Goal: Task Accomplishment & Management: Manage account settings

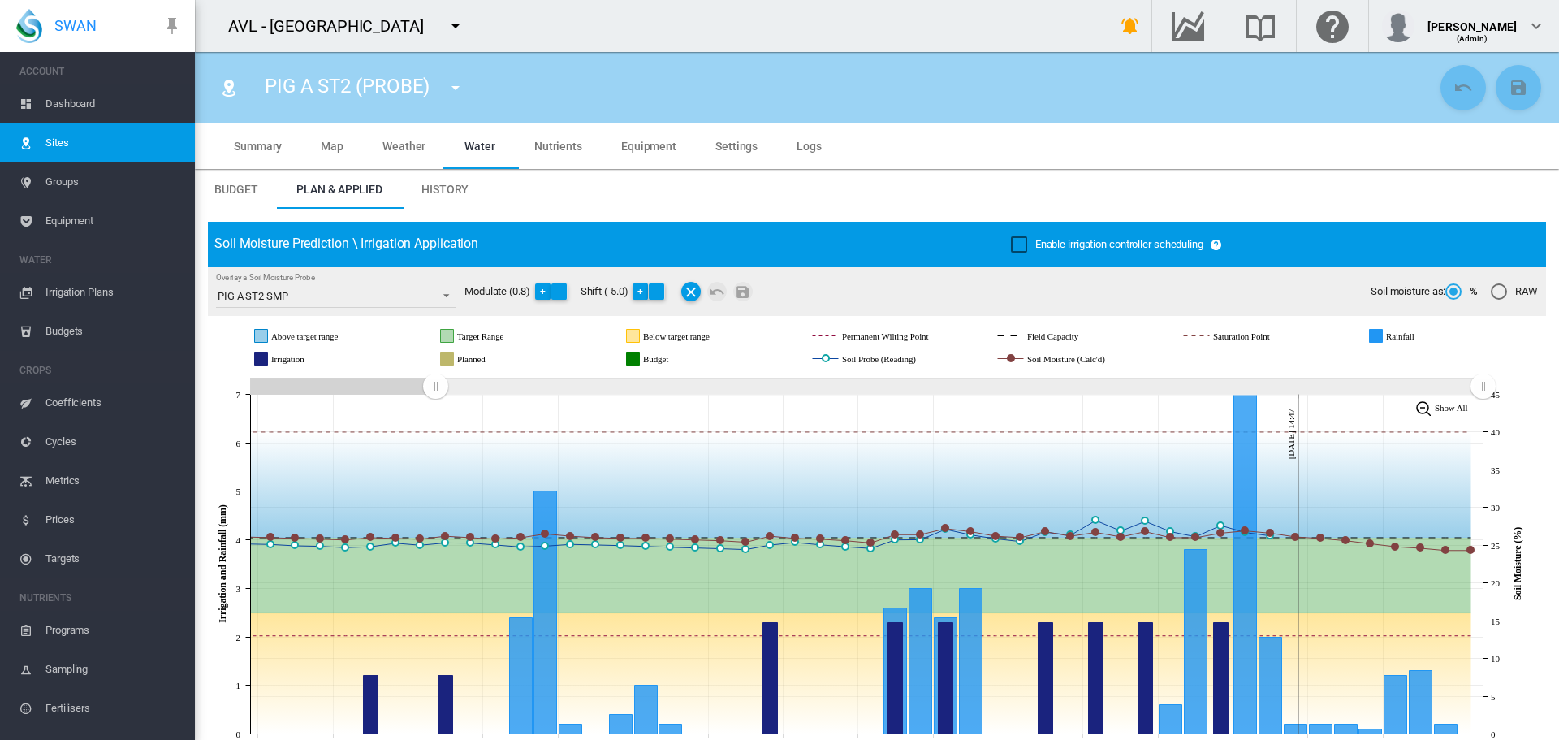
scroll to position [20, 0]
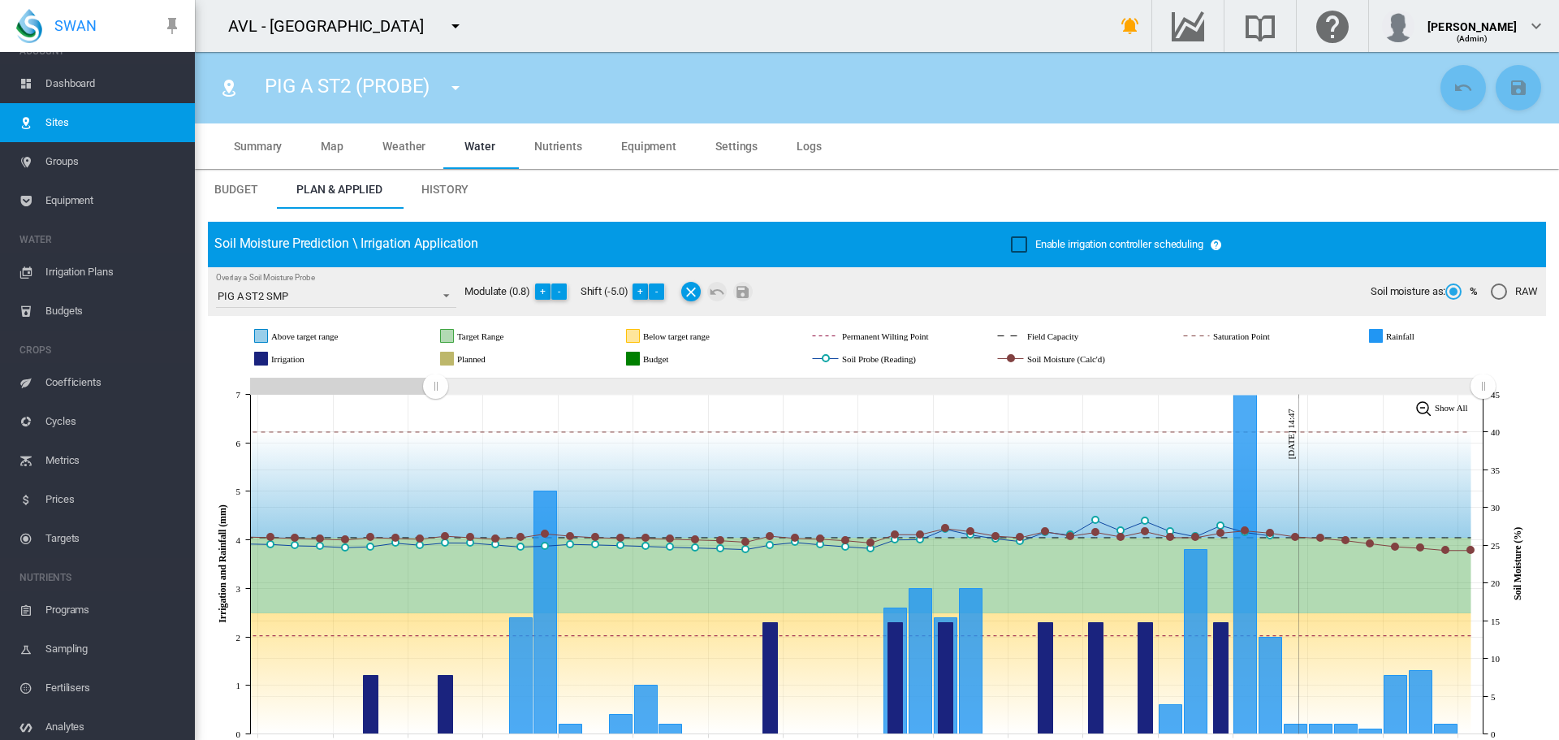
click at [456, 92] on md-icon "icon-menu-down" at bounding box center [455, 87] width 19 height 19
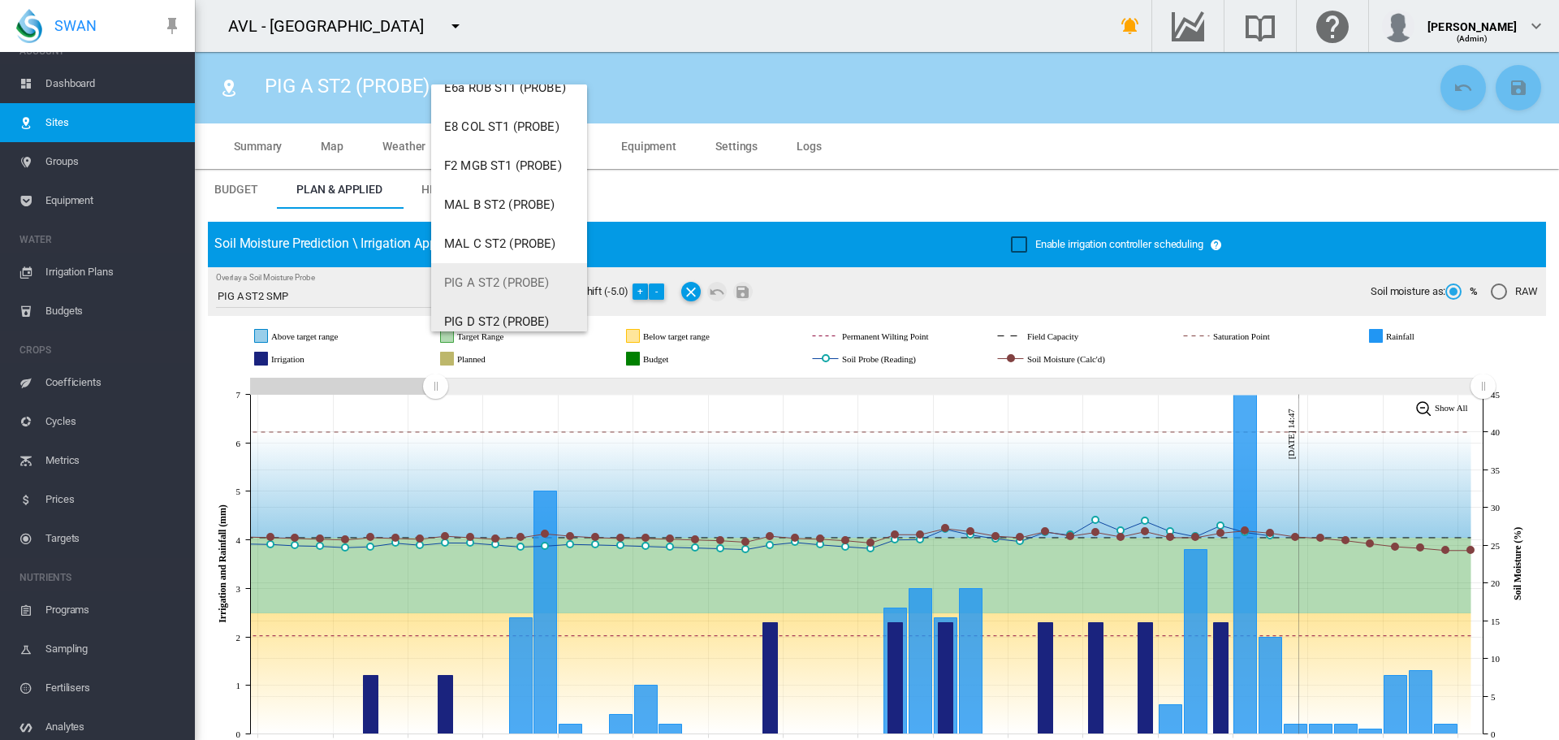
scroll to position [578, 0]
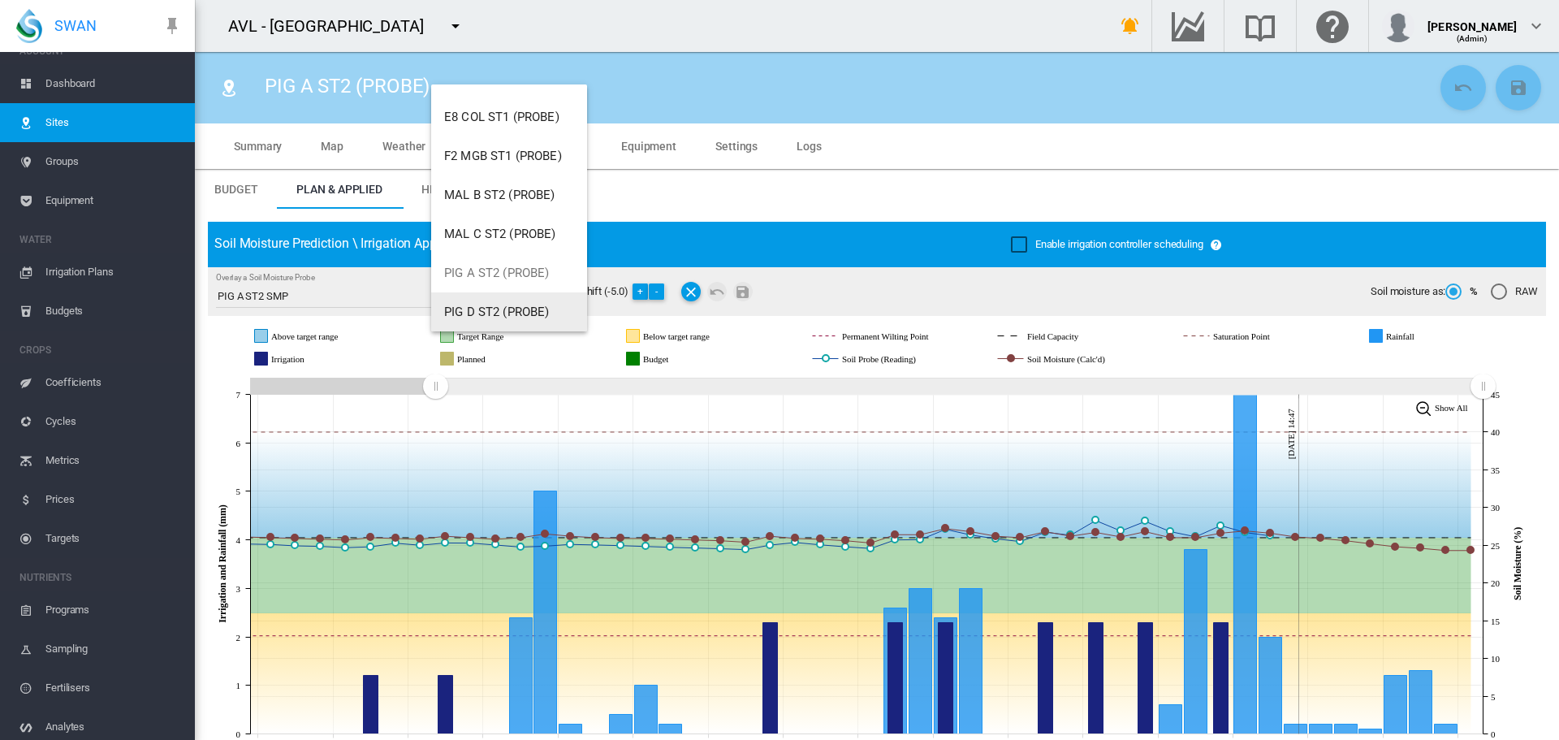
click at [493, 314] on span "PIG D ST2 (PROBE)" at bounding box center [497, 311] width 106 height 15
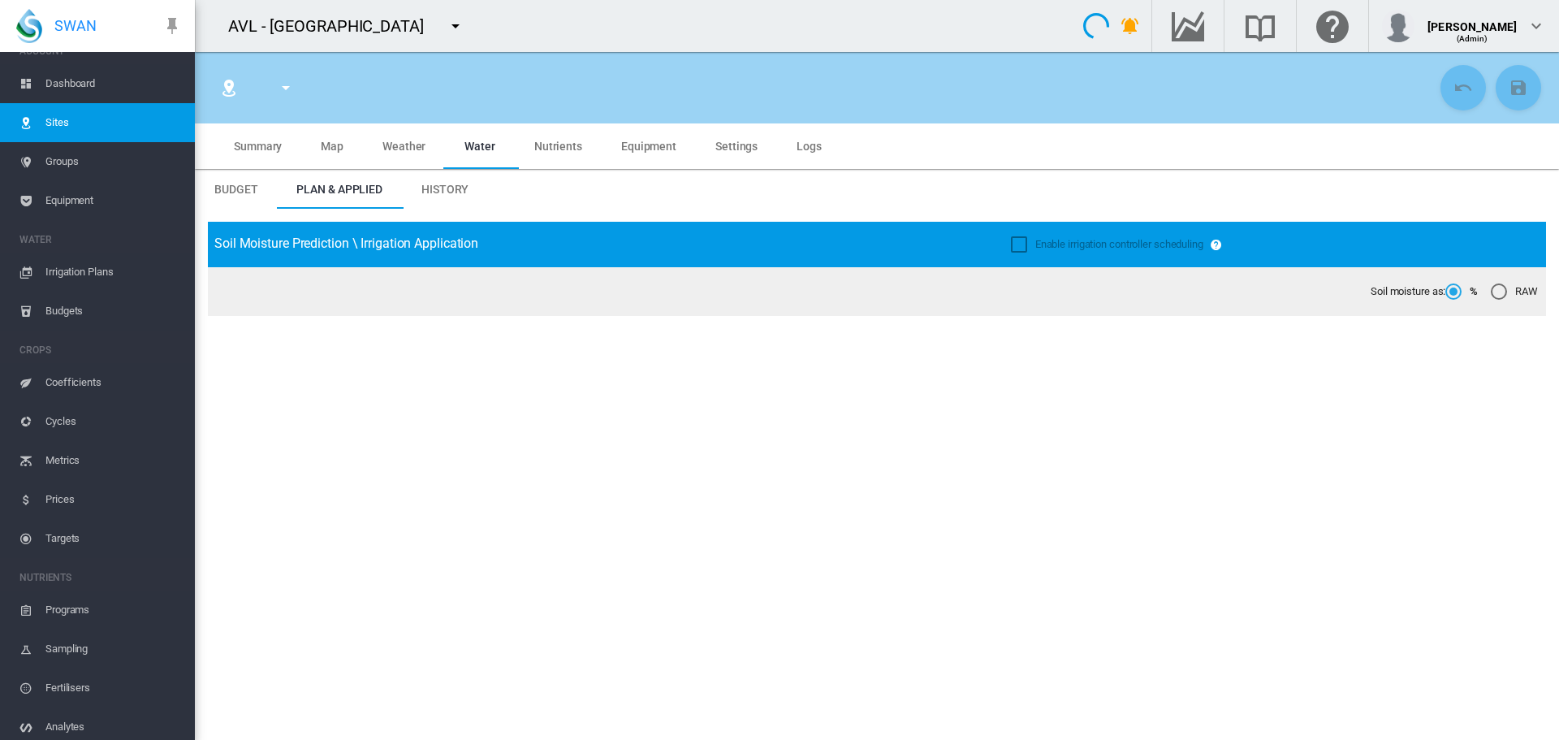
type input "**********"
type input "*********"
type input "**"
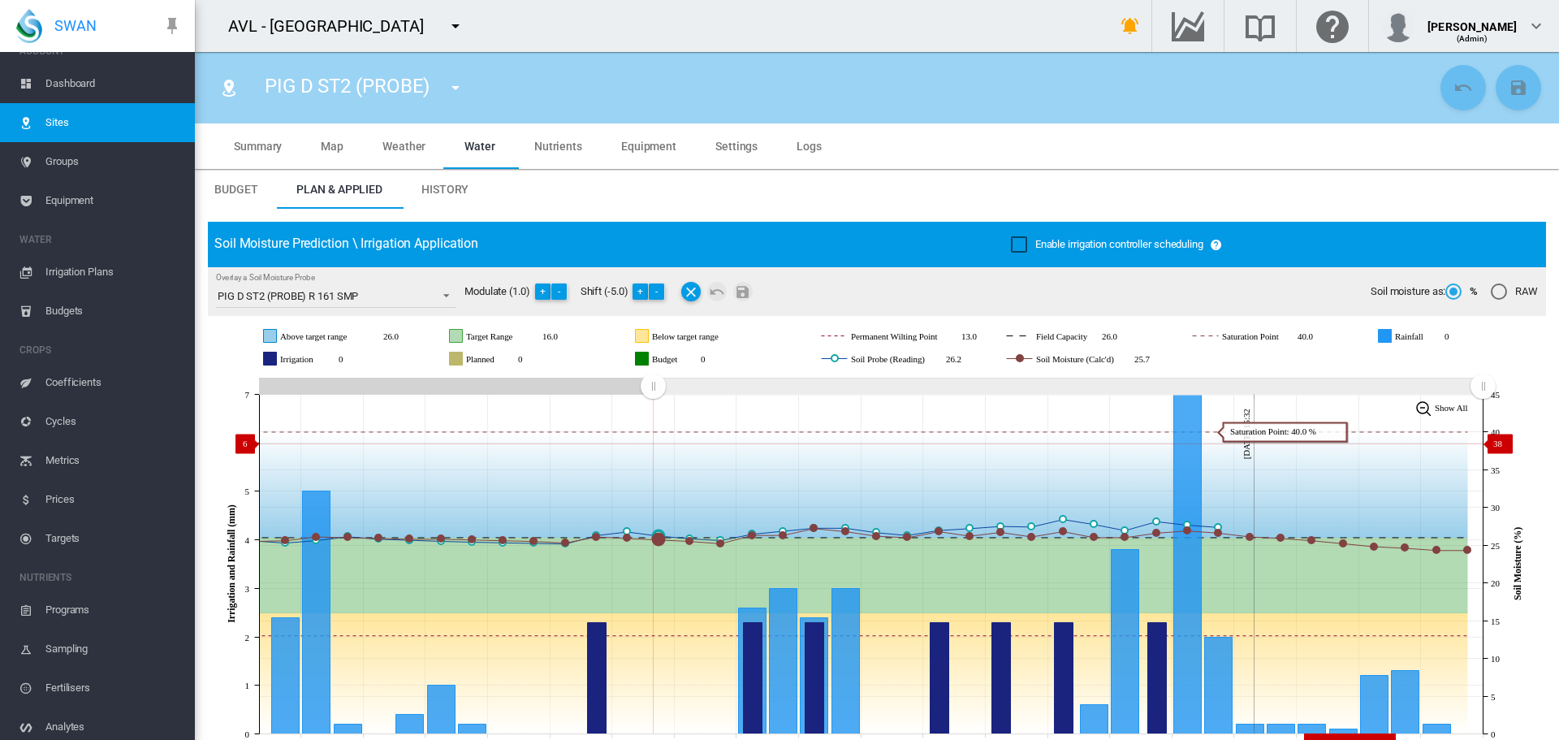
drag, startPoint x: 1000, startPoint y: 426, endPoint x: 664, endPoint y: 443, distance: 335.7
click at [653, 443] on icon "JavaScript chart by amCharts [DATE] [DATE] Aug [DATE] Aug [DATE] Aug [DATE] Aug…" at bounding box center [871, 564] width 1326 height 381
click at [662, 296] on button "-" at bounding box center [657, 291] width 16 height 16
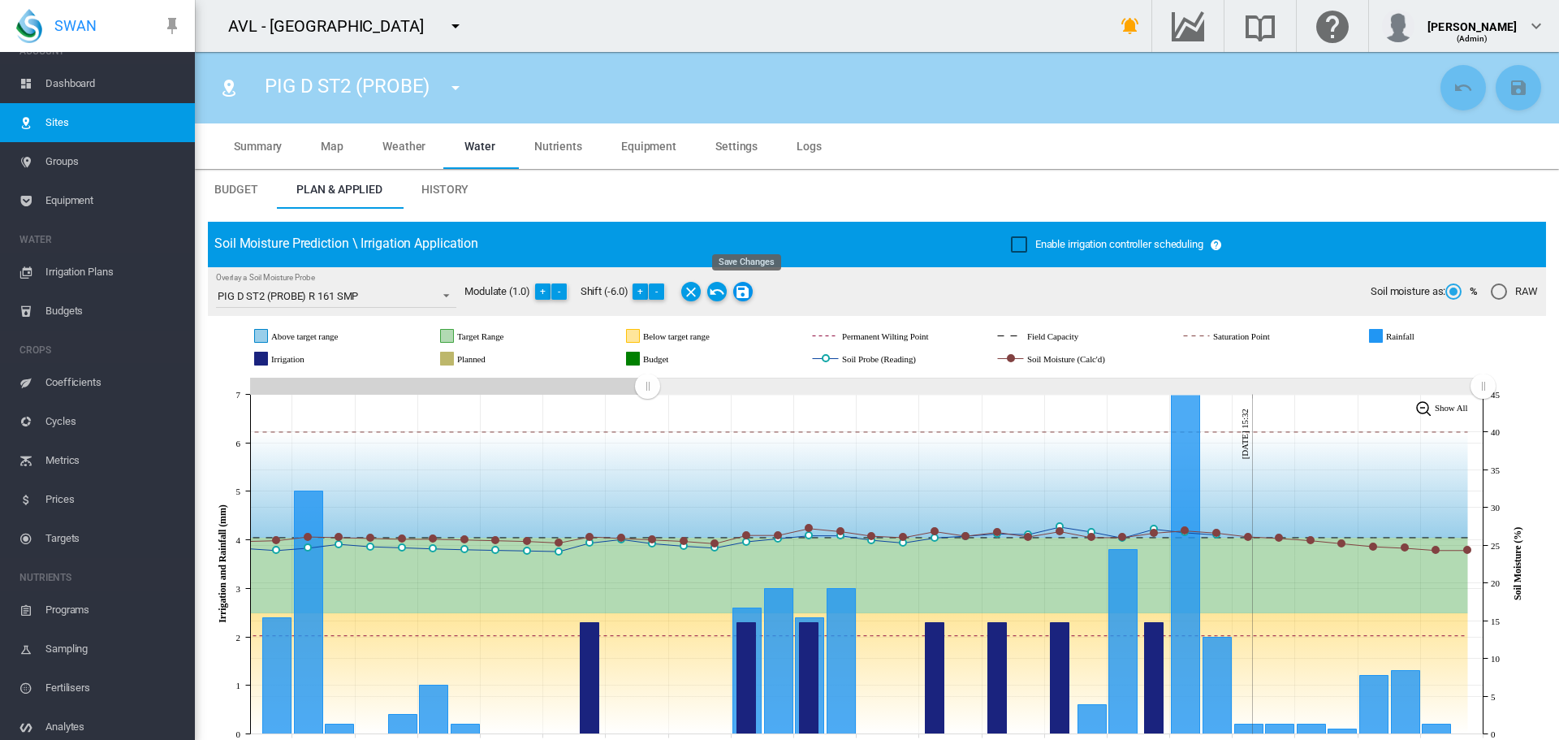
click at [749, 293] on md-icon "Save Changes" at bounding box center [742, 291] width 19 height 19
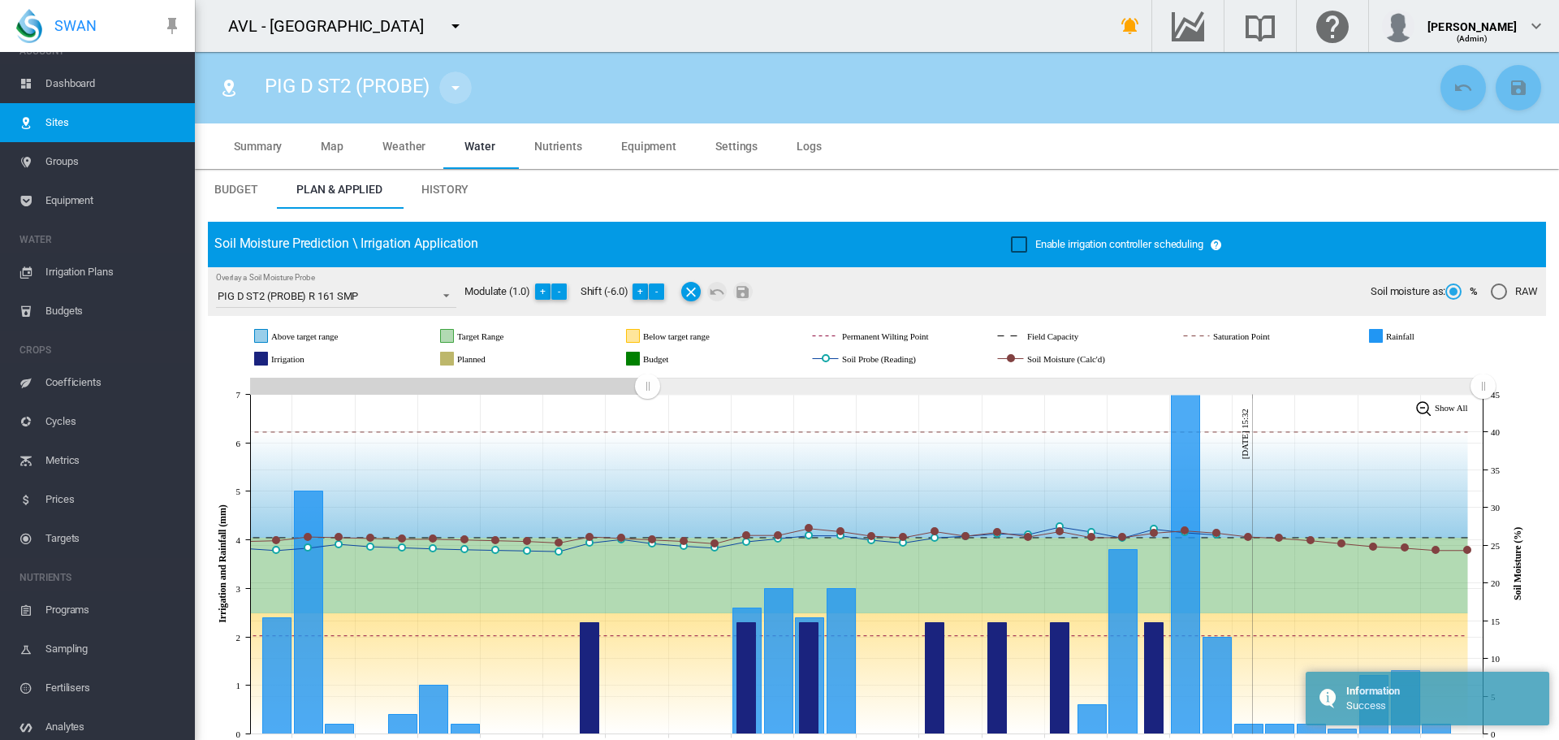
click at [461, 87] on md-icon "icon-menu-down" at bounding box center [455, 87] width 19 height 19
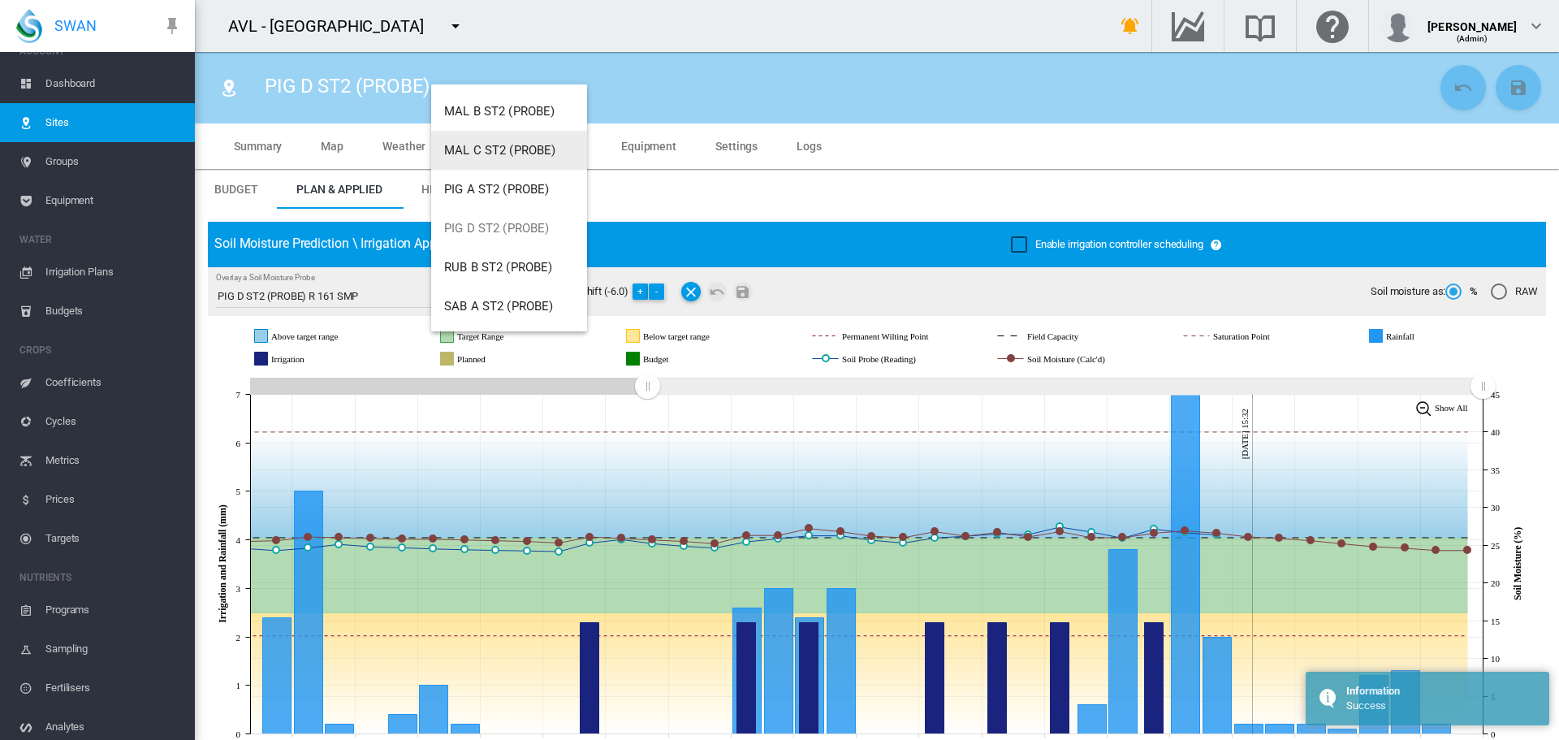
scroll to position [663, 0]
click at [493, 260] on span "RUB B ST2 (PROBE)" at bounding box center [498, 266] width 109 height 15
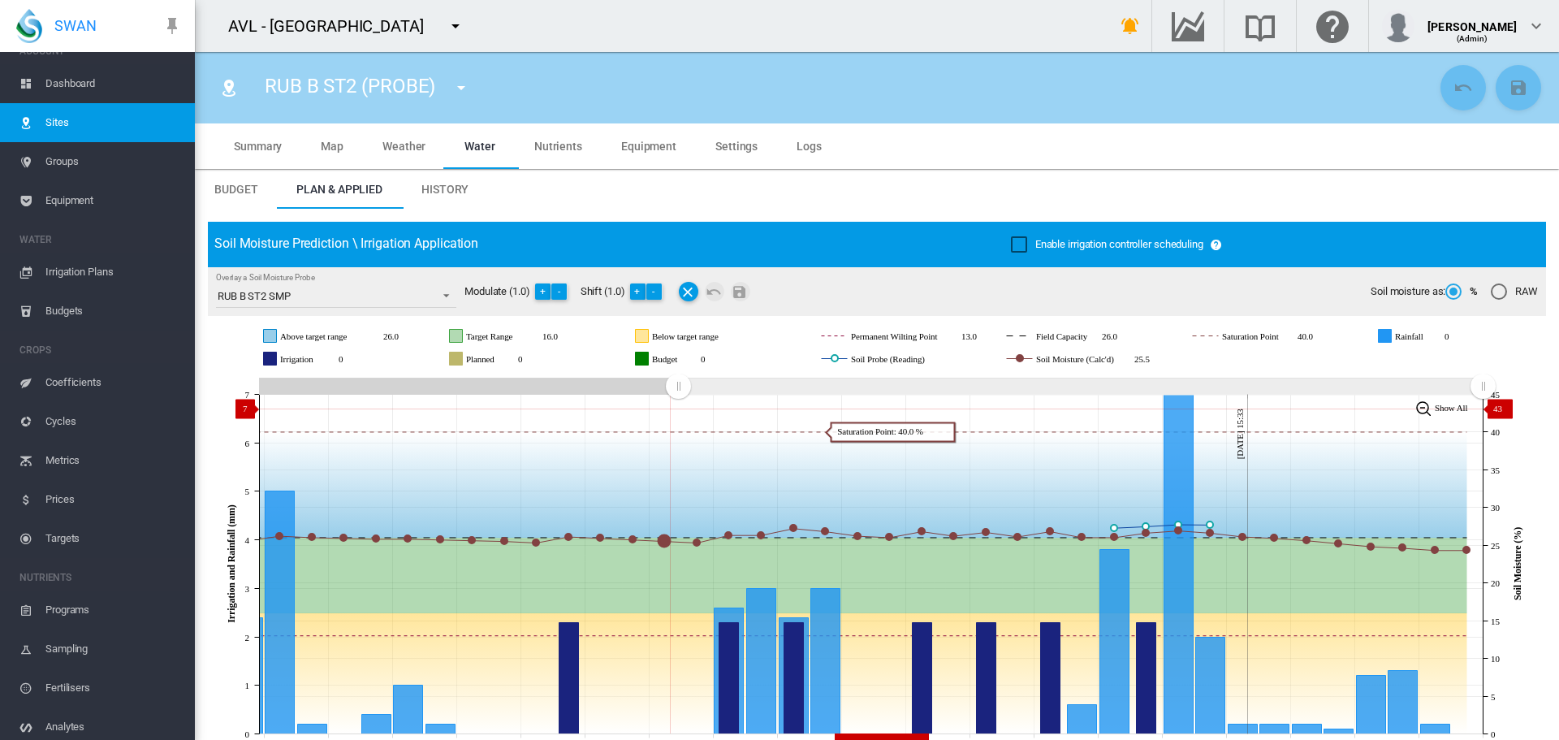
drag, startPoint x: 1076, startPoint y: 403, endPoint x: 678, endPoint y: 408, distance: 397.9
click at [678, 408] on icon "JavaScript chart by amCharts [DATE] [DATE] Aug [DATE] Aug [DATE] Aug [DATE] Aug…" at bounding box center [871, 564] width 1326 height 381
click at [654, 290] on button "-" at bounding box center [654, 291] width 16 height 16
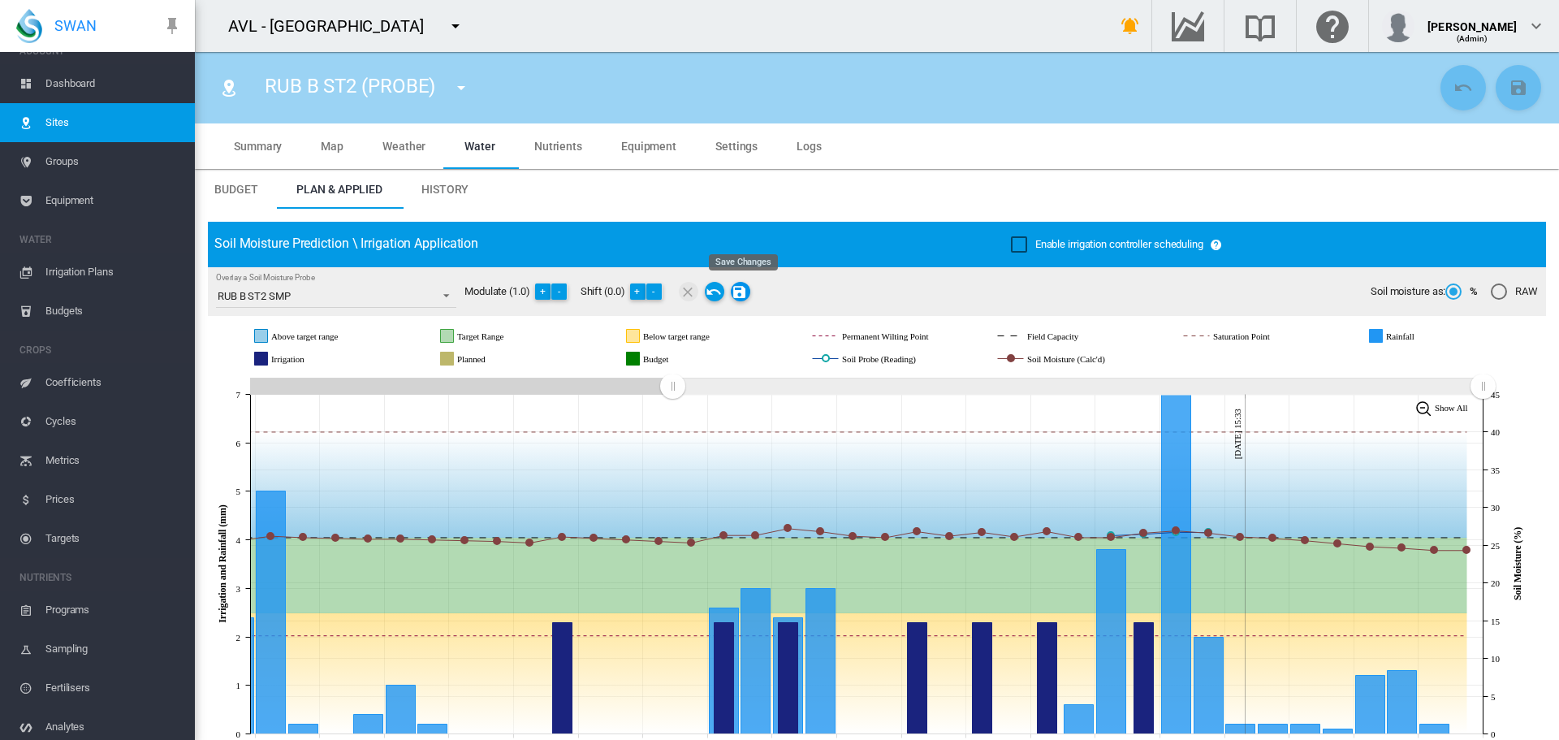
click at [746, 292] on md-icon "Save Changes" at bounding box center [740, 291] width 19 height 19
click at [463, 88] on md-icon "icon-menu-down" at bounding box center [460, 87] width 19 height 19
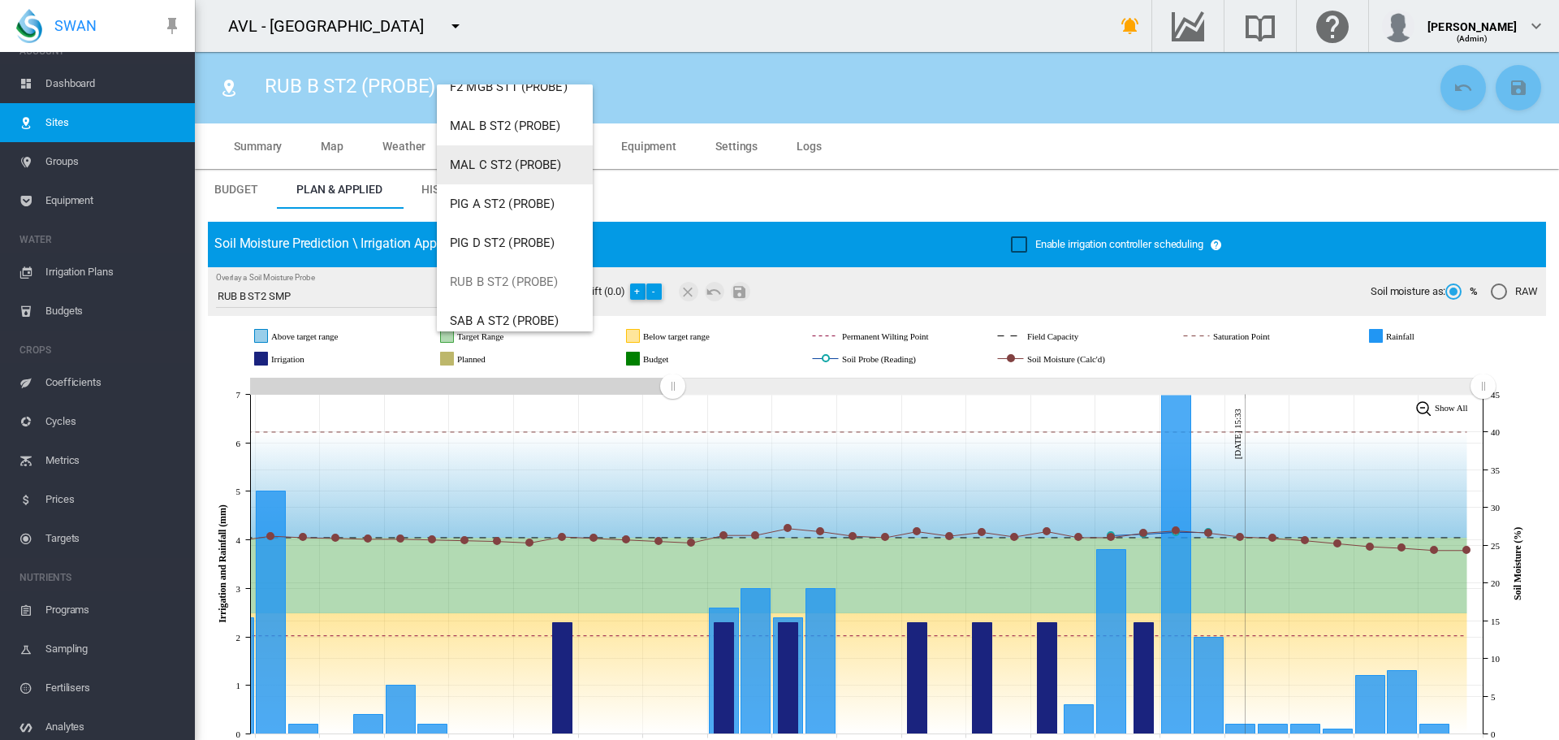
scroll to position [663, 0]
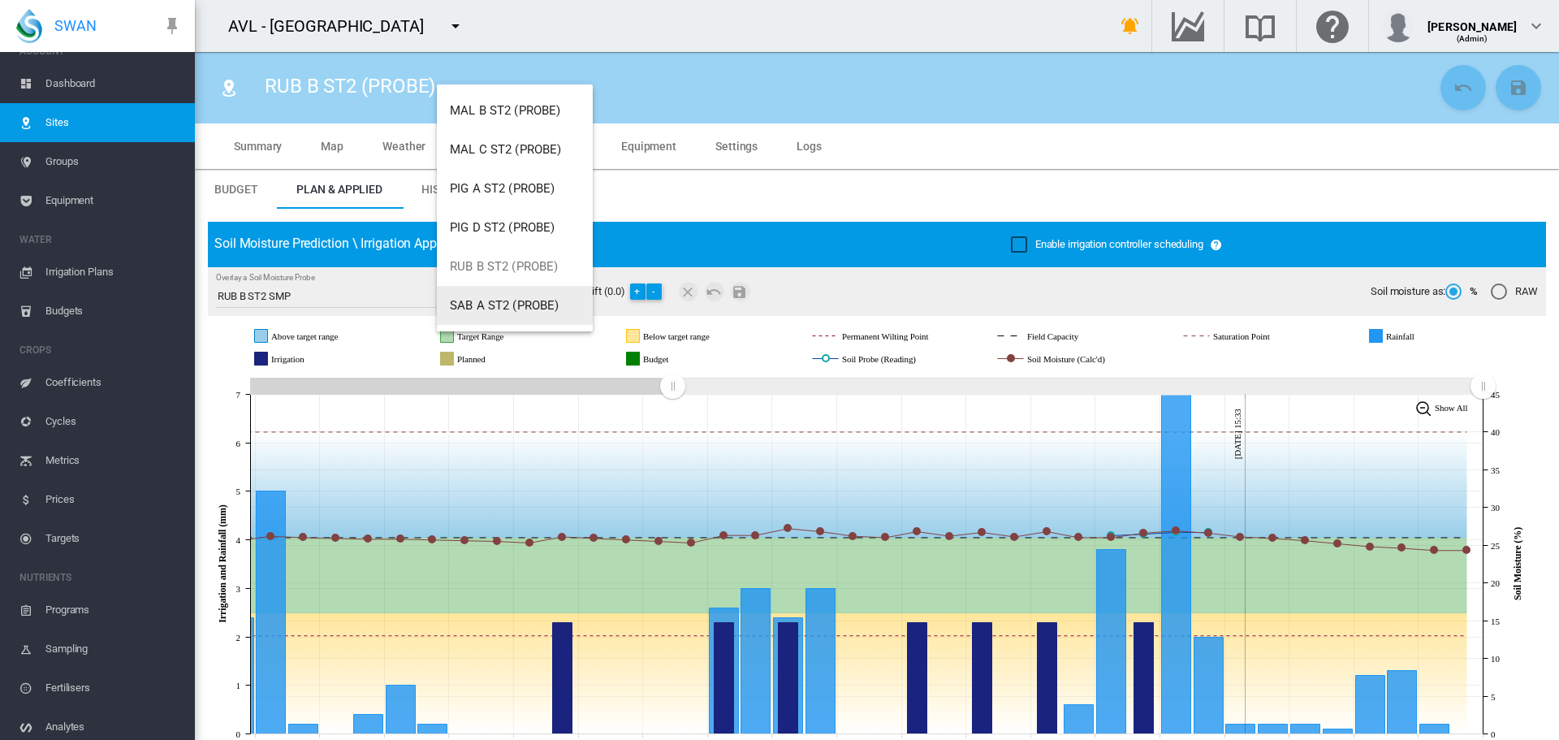
click at [500, 301] on span "SAB A ST2 (PROBE)" at bounding box center [505, 305] width 110 height 15
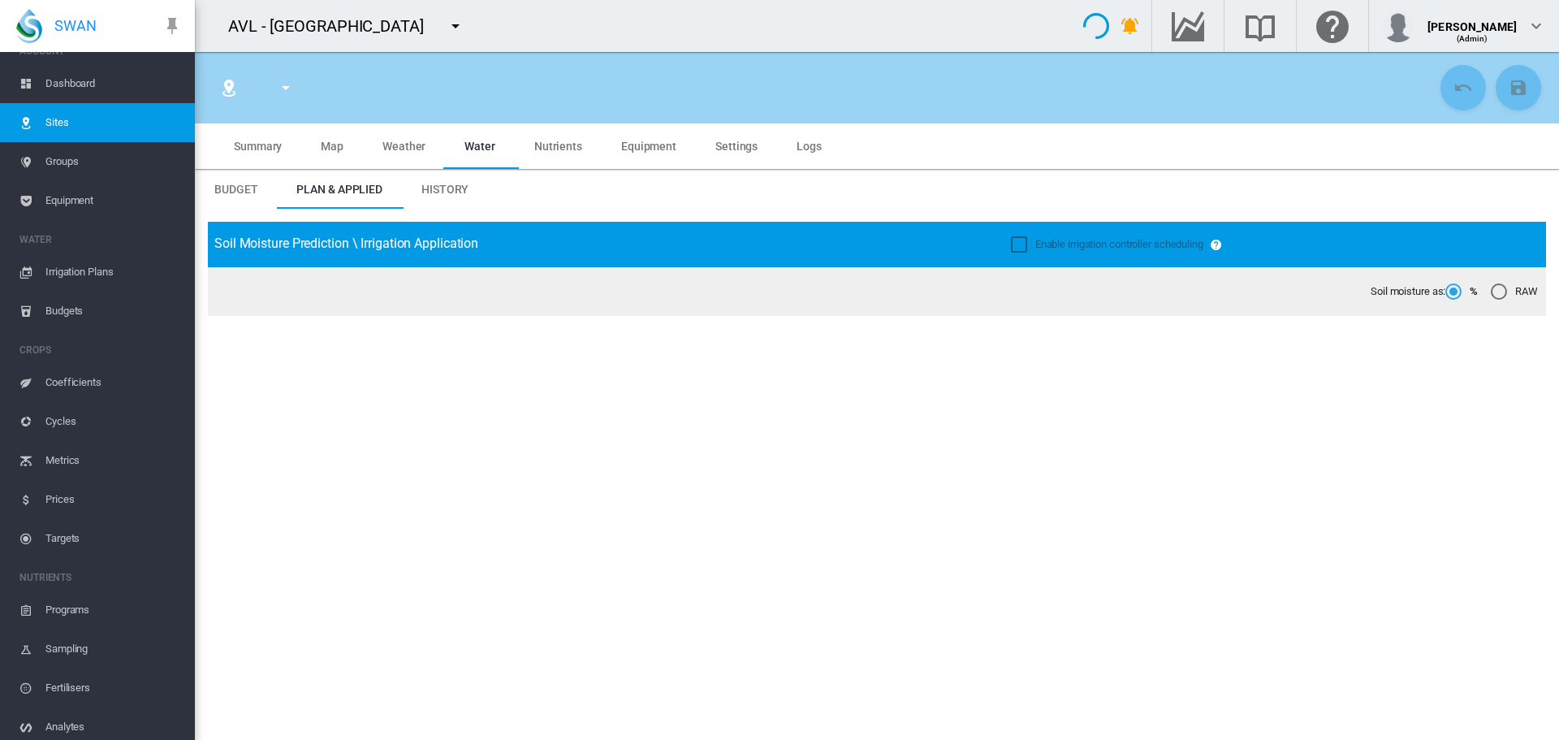
type input "**********"
type input "******"
type input "*********"
type input "**"
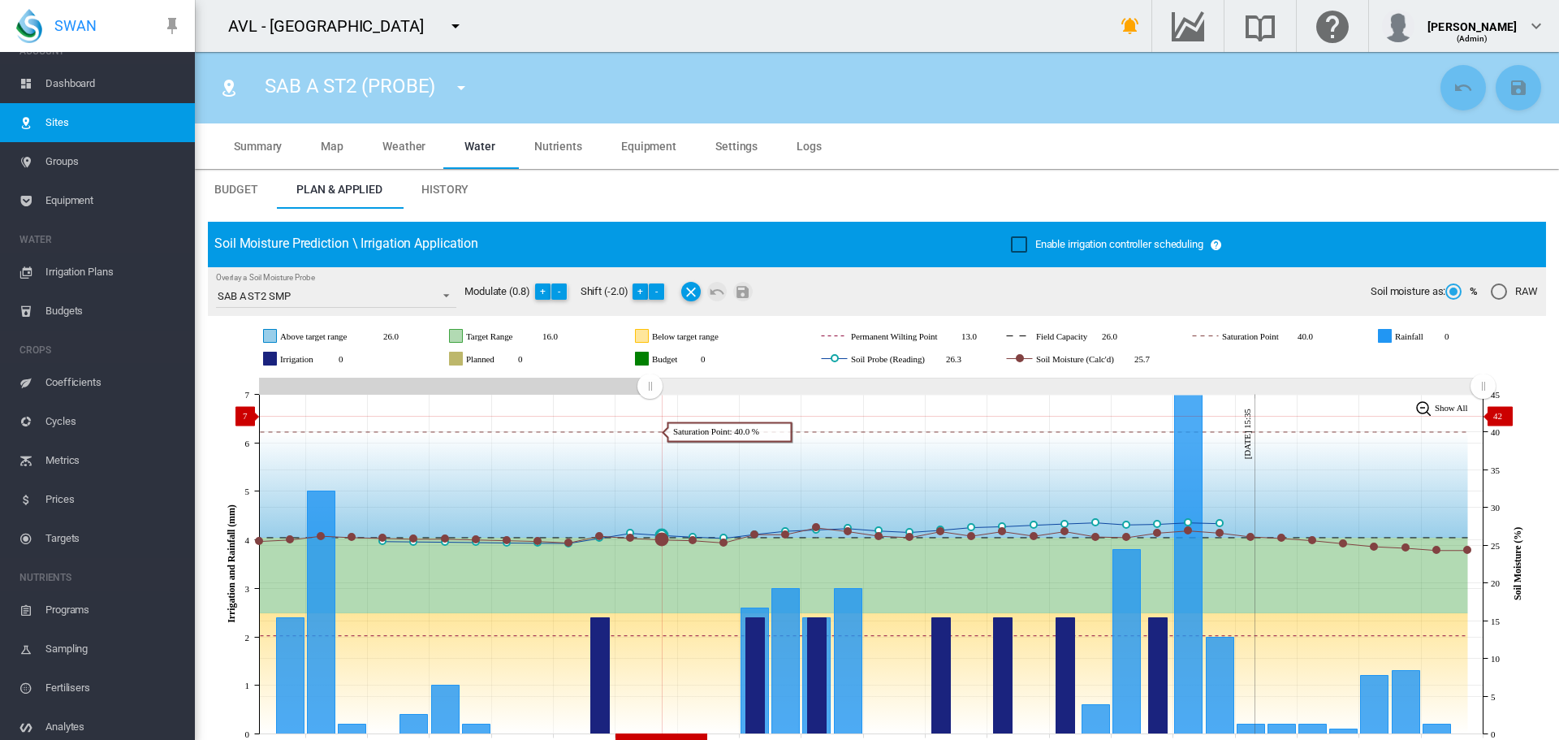
drag, startPoint x: 1180, startPoint y: 384, endPoint x: 650, endPoint y: 416, distance: 531.2
click at [650, 416] on icon "JavaScript chart by amCharts [DATE] [DATE] Aug [DATE] Aug [DATE] Aug [DATE] Aug…" at bounding box center [871, 564] width 1326 height 381
click at [661, 292] on button "-" at bounding box center [657, 291] width 16 height 16
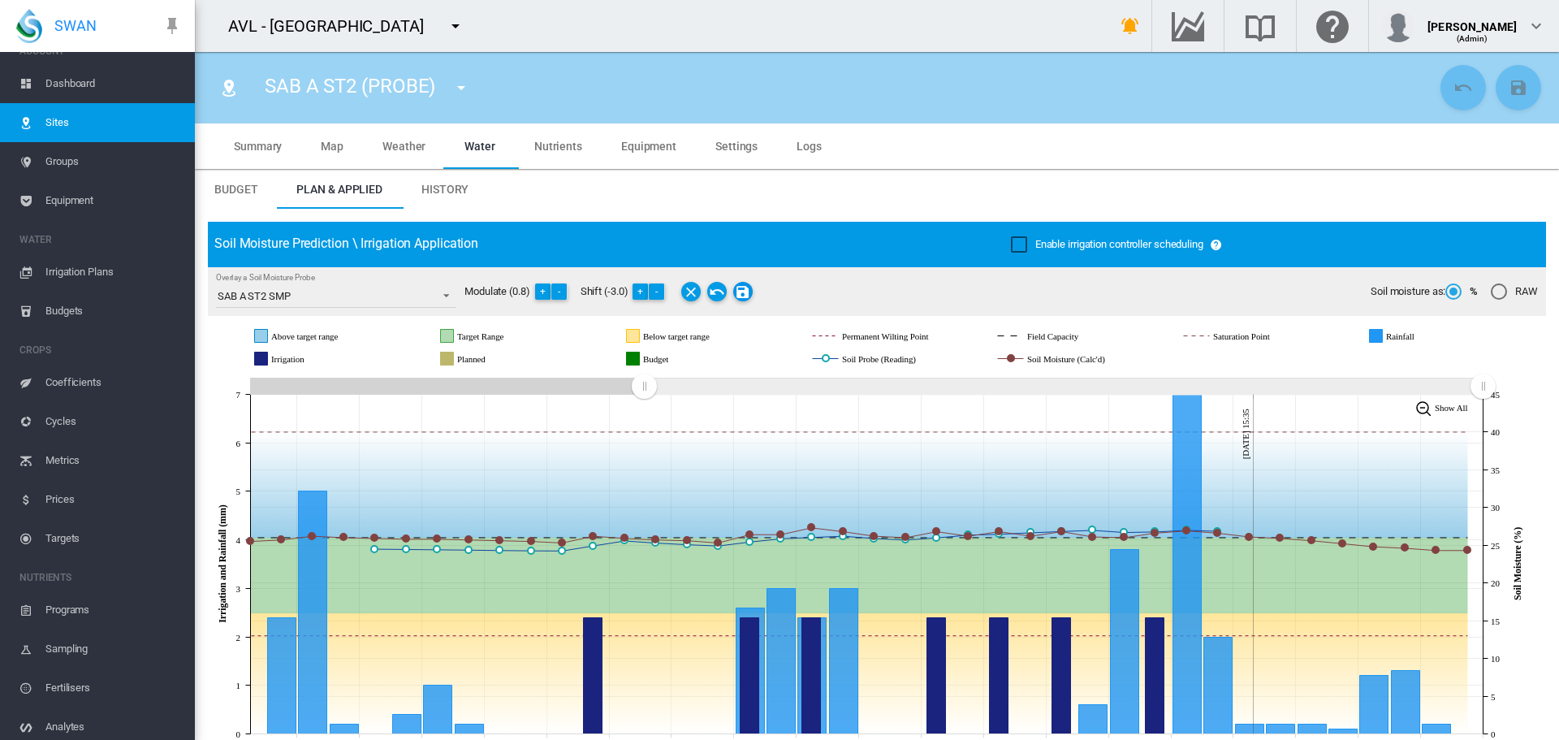
click at [745, 292] on md-icon "Save Changes" at bounding box center [742, 291] width 19 height 19
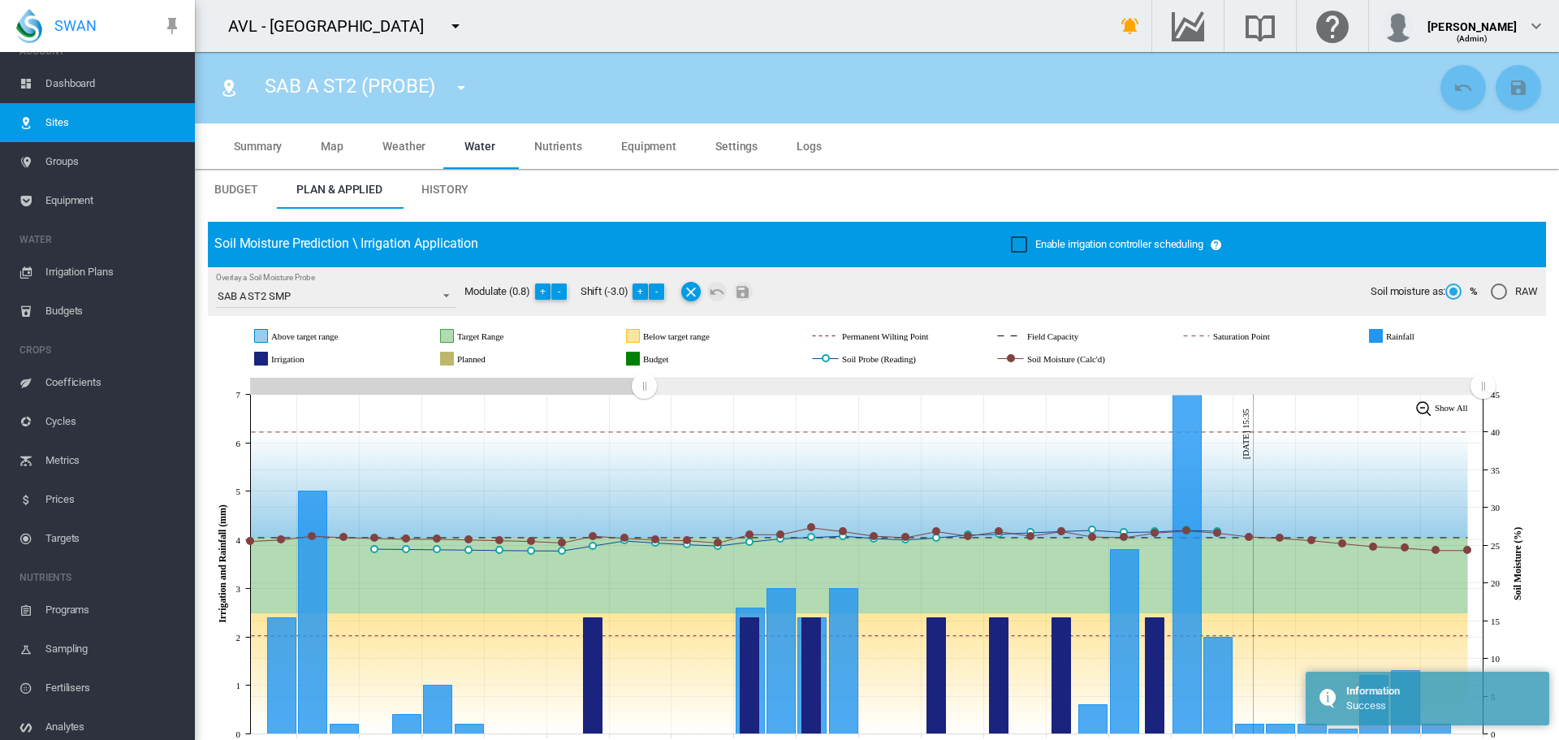
click at [446, 25] on md-icon "icon-menu-down" at bounding box center [455, 25] width 19 height 19
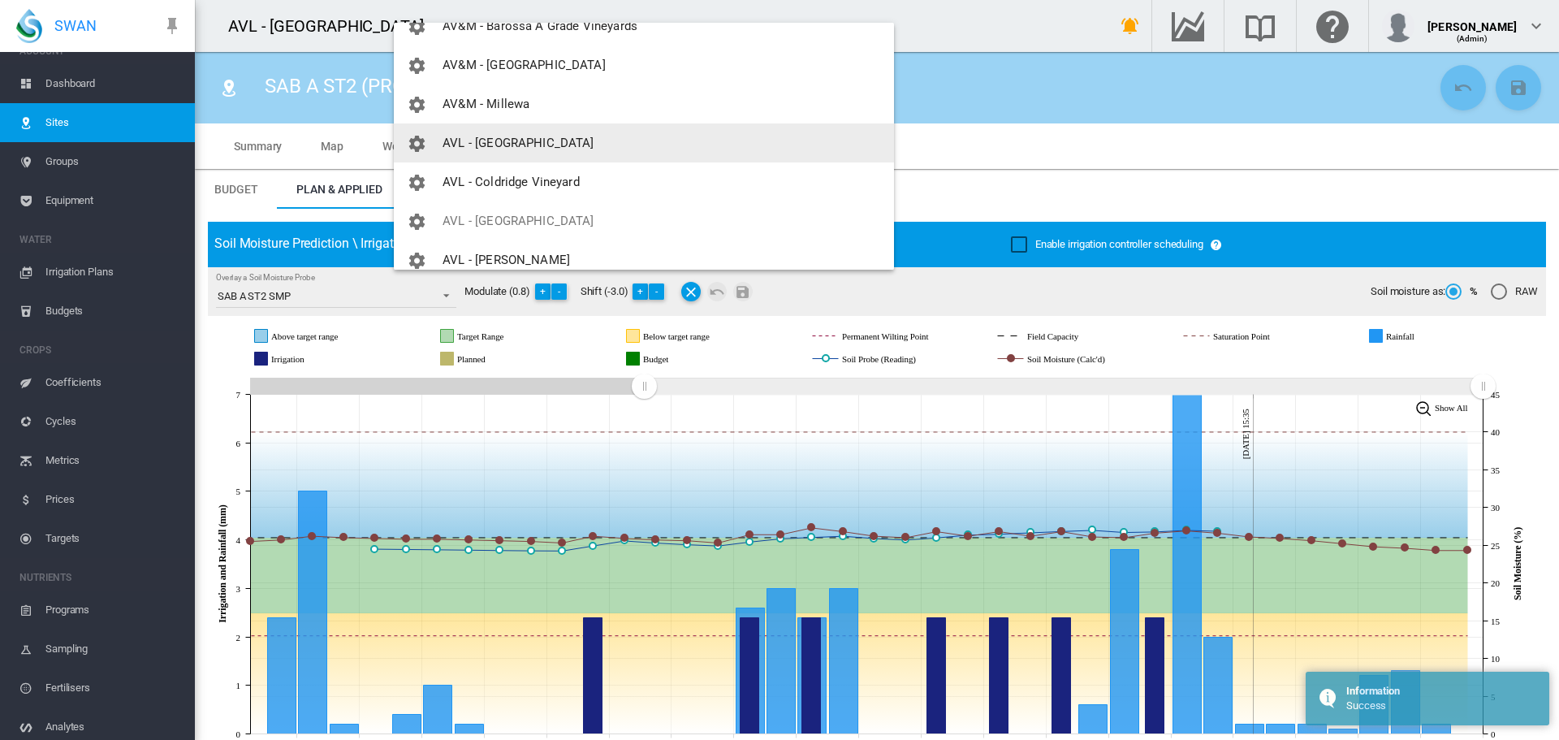
scroll to position [731, 0]
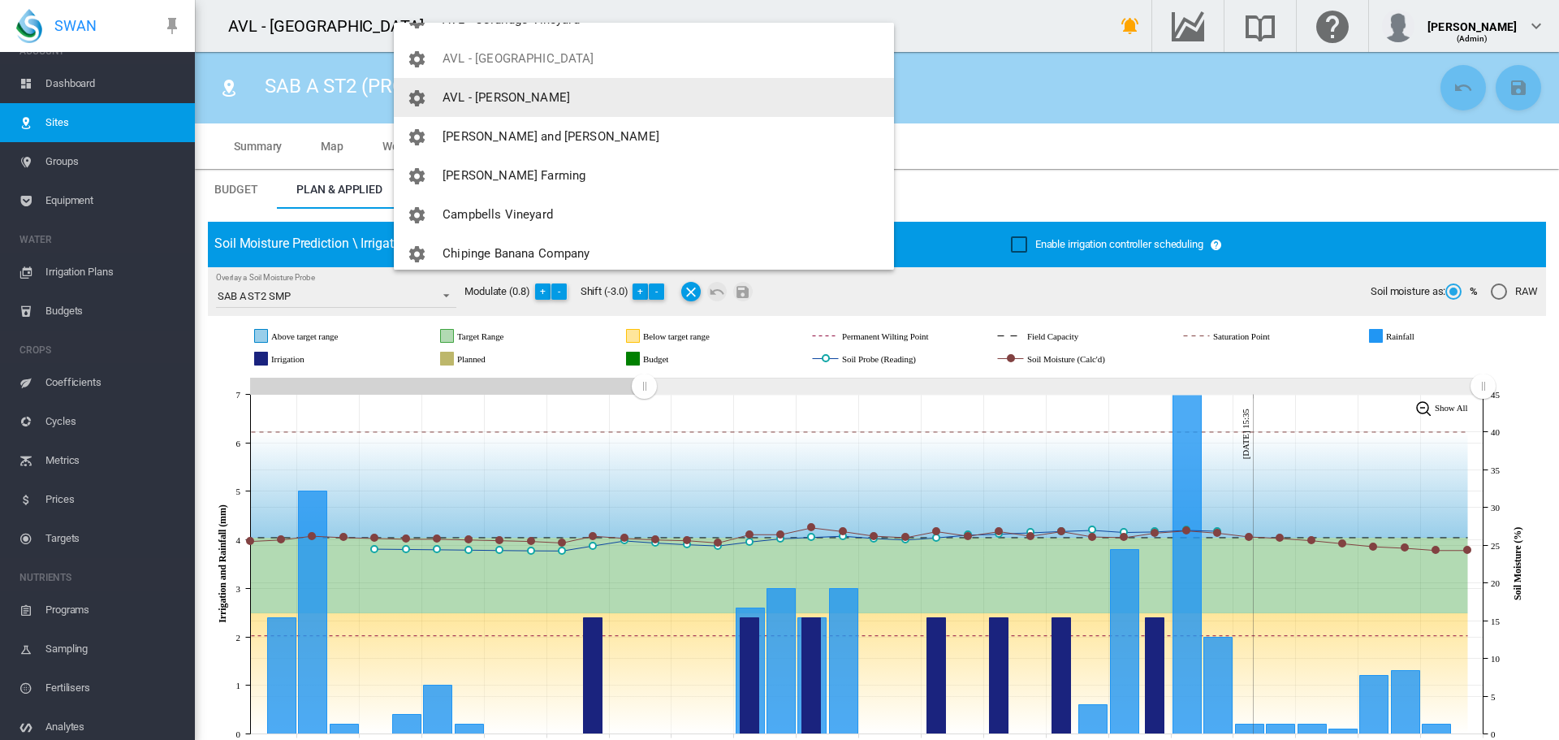
click at [490, 105] on button "AVL - [PERSON_NAME]" at bounding box center [644, 97] width 500 height 39
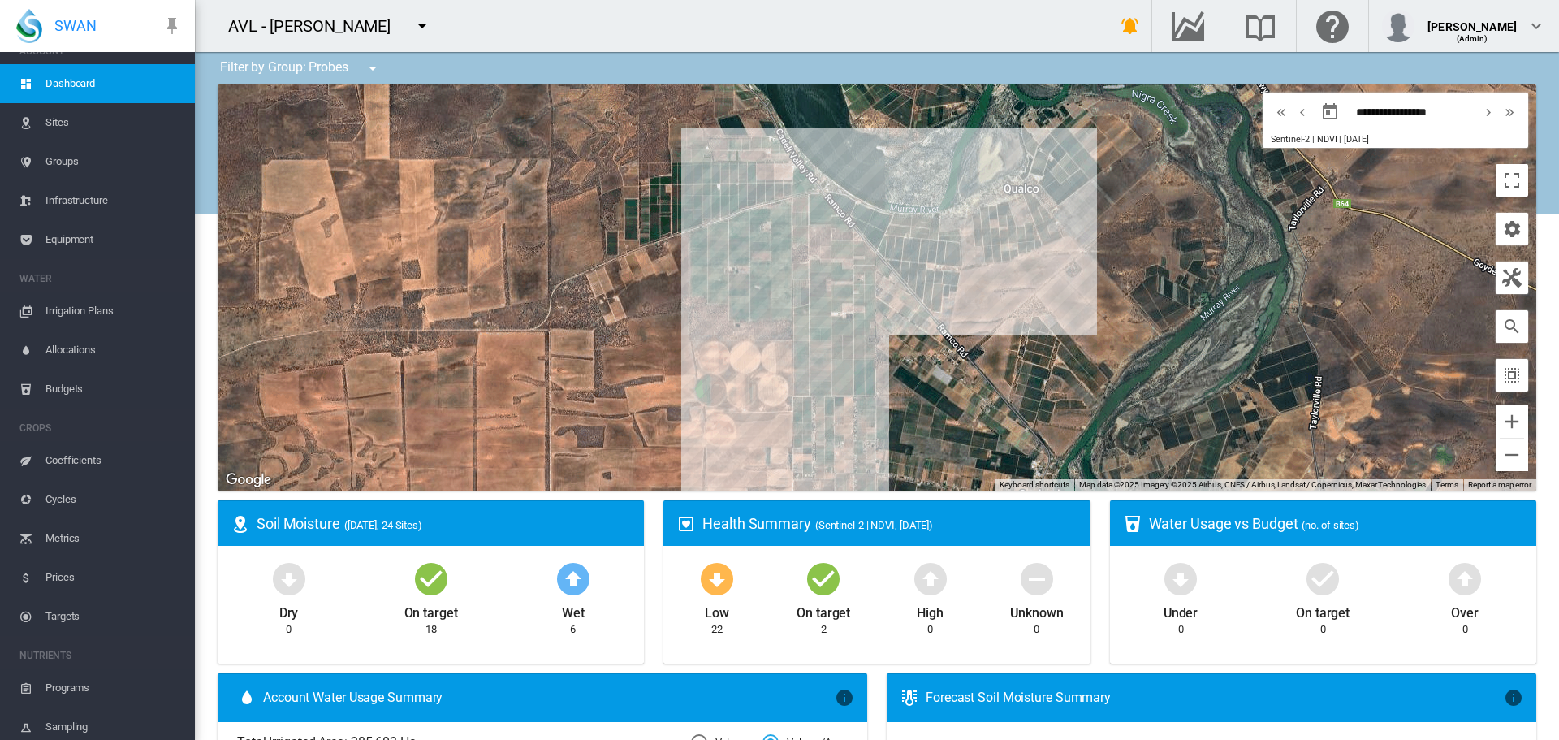
click at [55, 123] on span "Sites" at bounding box center [113, 122] width 136 height 39
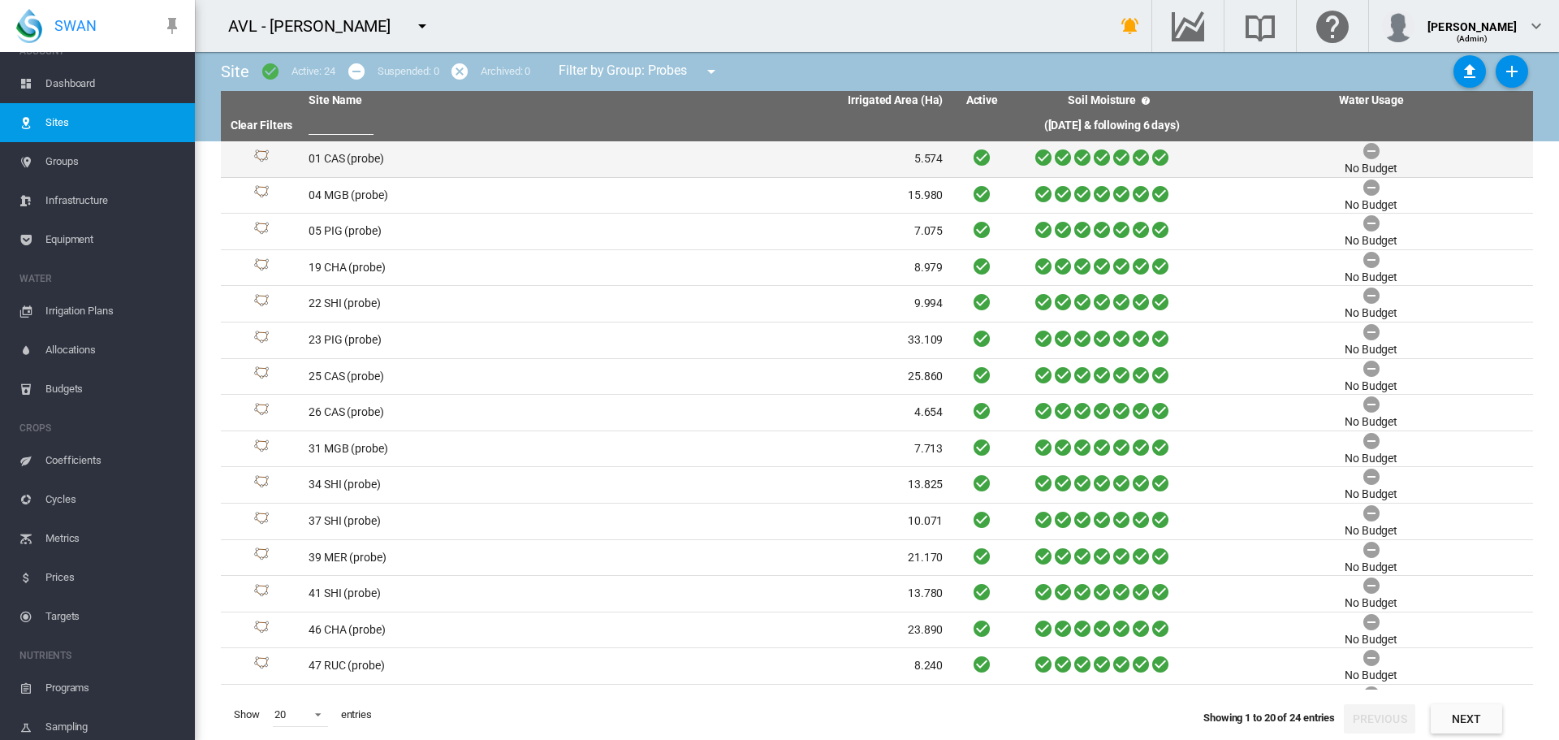
click at [348, 155] on td "01 CAS (probe)" at bounding box center [464, 159] width 324 height 36
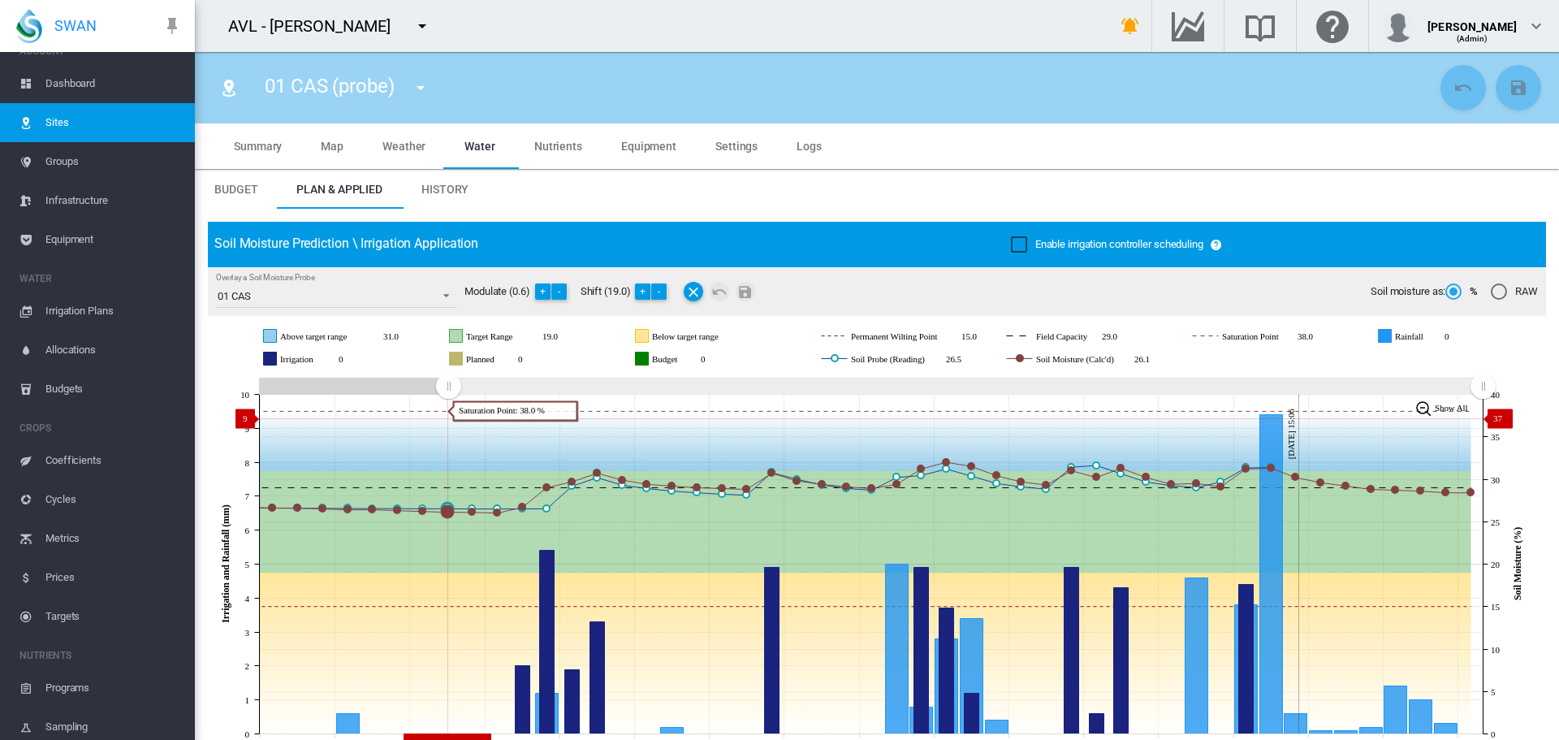
drag, startPoint x: 1183, startPoint y: 386, endPoint x: 426, endPoint y: 418, distance: 757.5
click at [448, 418] on icon "JavaScript chart by amCharts [DATE] [DATE] Aug [DATE] Aug [DATE] Aug [DATE] Aug…" at bounding box center [871, 564] width 1326 height 381
click at [423, 84] on md-icon "icon-menu-down" at bounding box center [420, 87] width 19 height 19
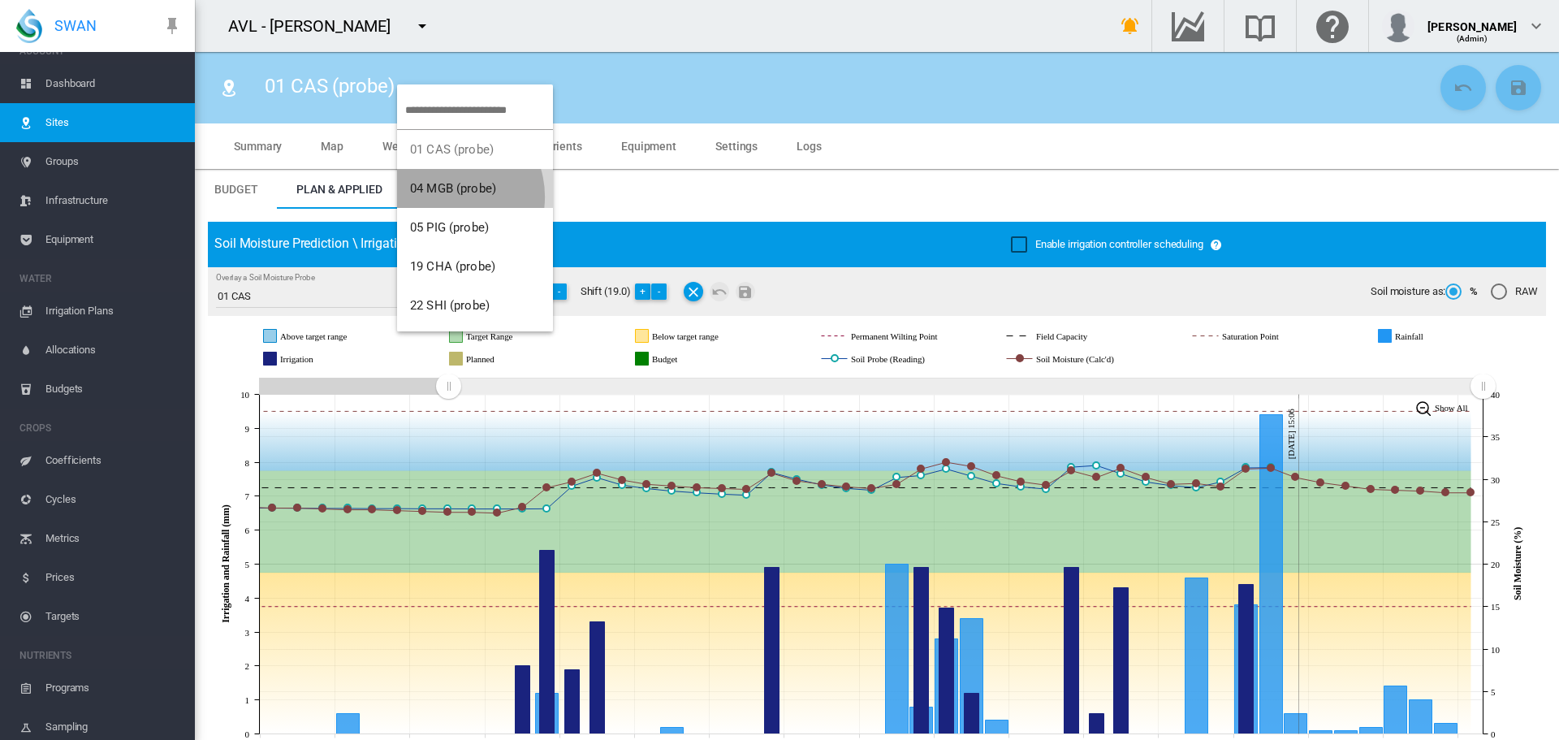
click at [447, 197] on button "04 MGB (probe)" at bounding box center [475, 188] width 156 height 39
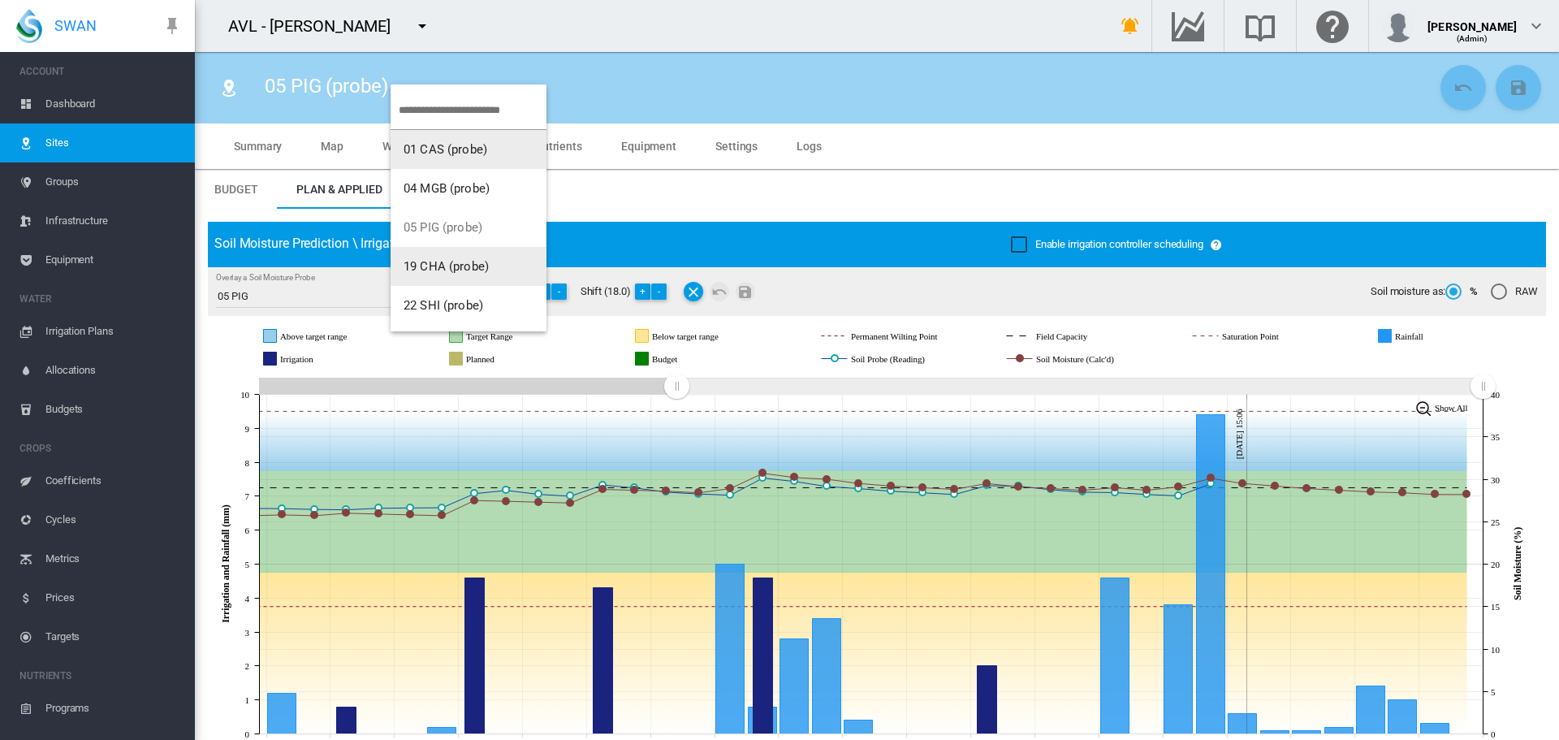
scroll to position [20, 0]
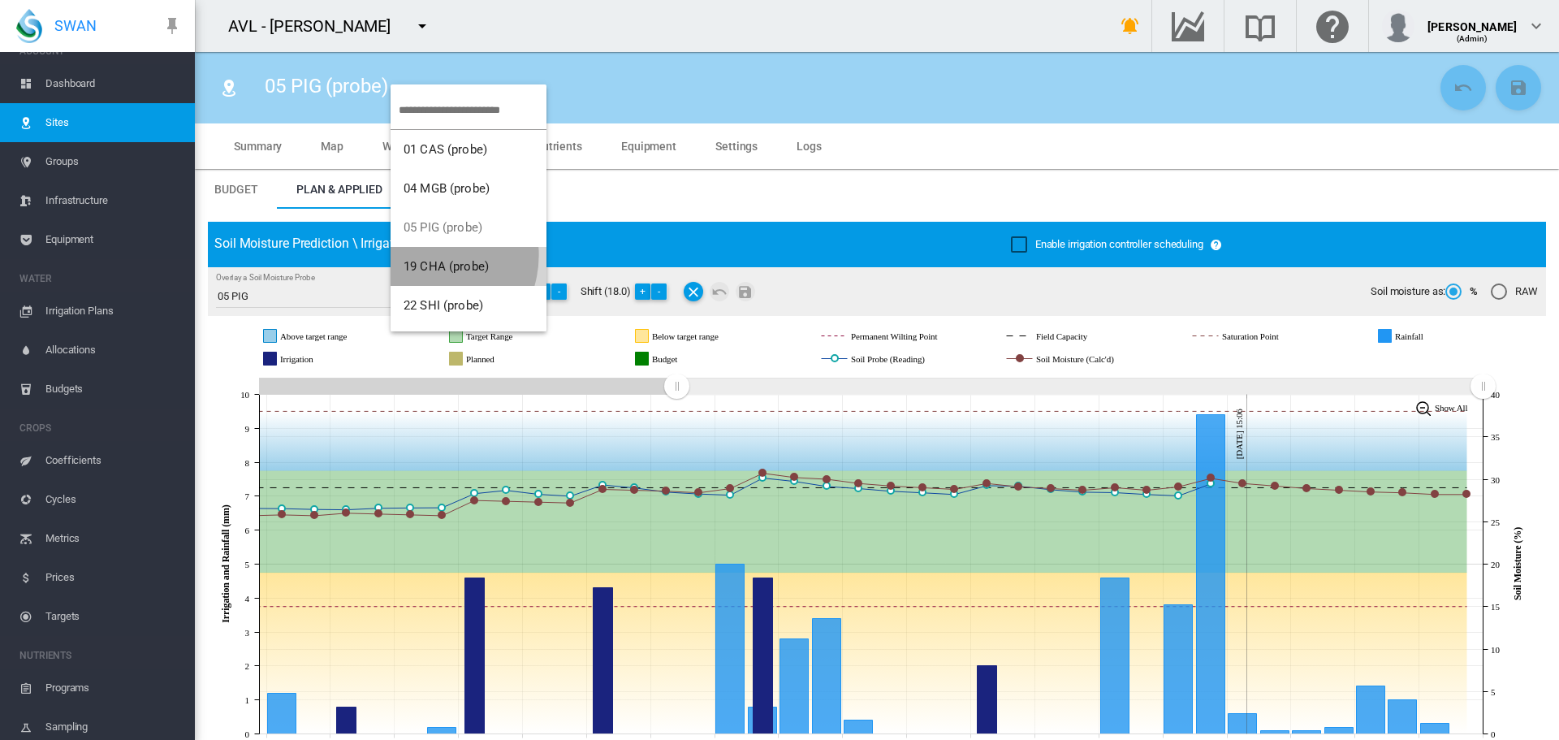
click at [427, 255] on button "19 CHA (probe)" at bounding box center [469, 266] width 156 height 39
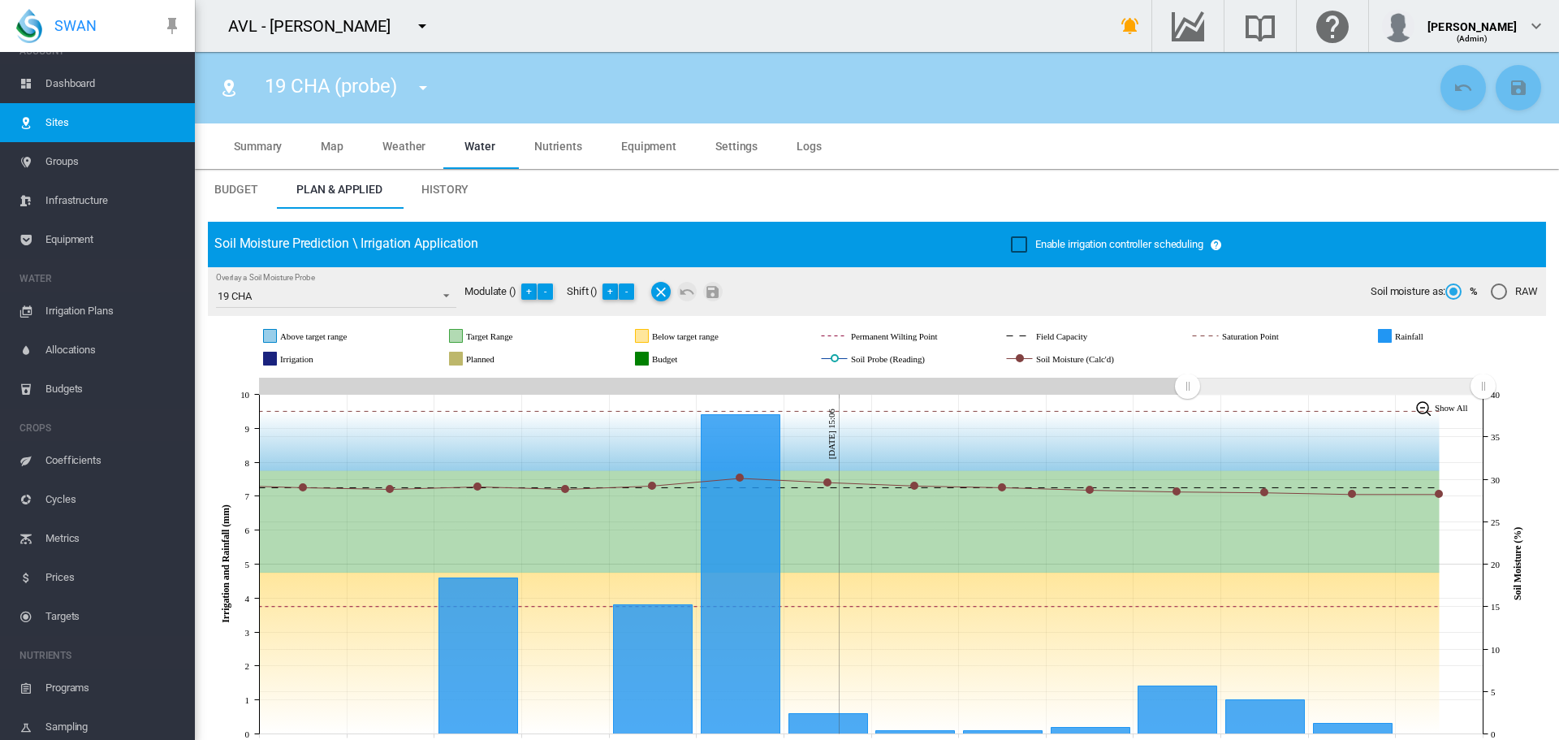
click at [423, 89] on md-icon "icon-menu-down" at bounding box center [422, 87] width 19 height 19
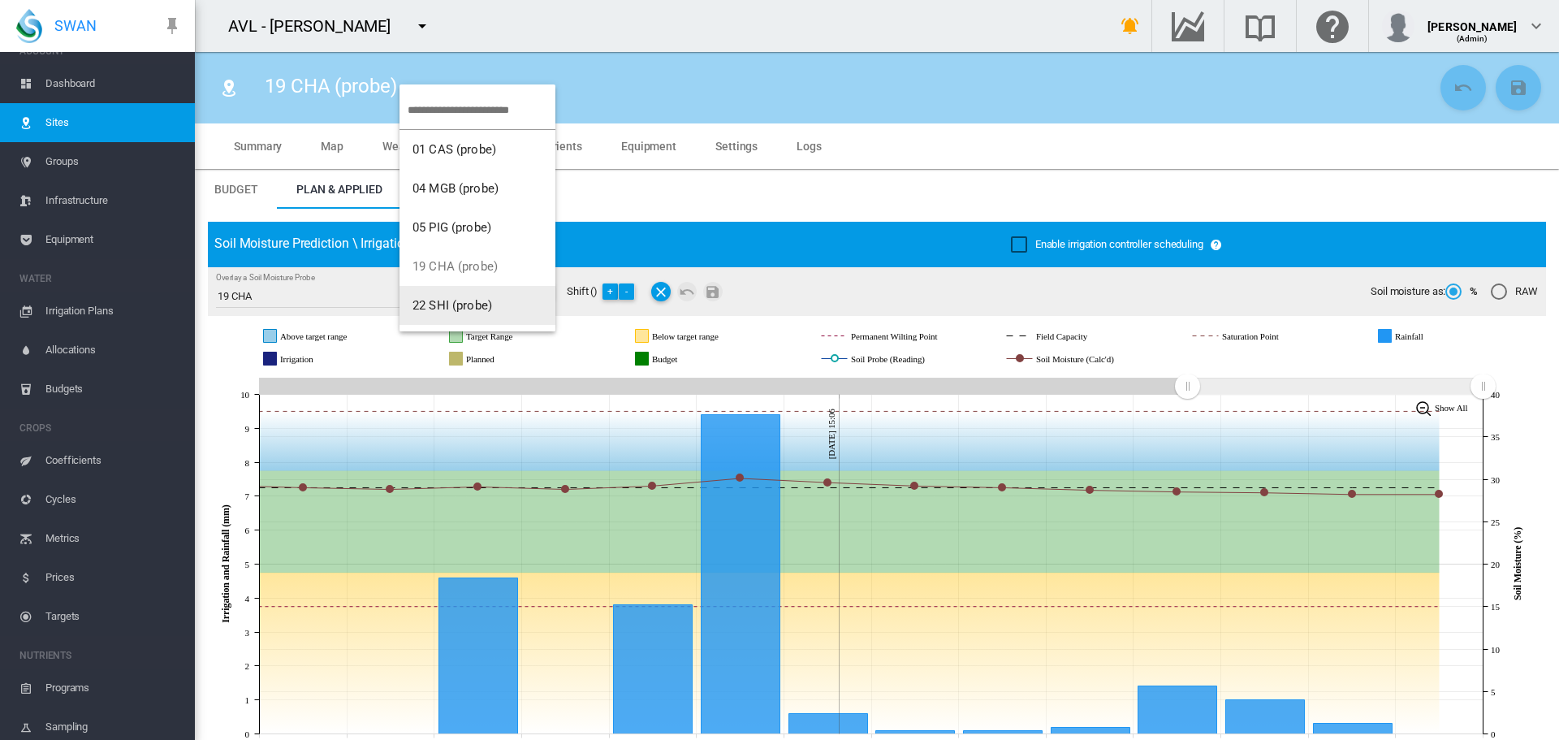
click at [447, 300] on span "22 SHI (probe)" at bounding box center [452, 305] width 80 height 15
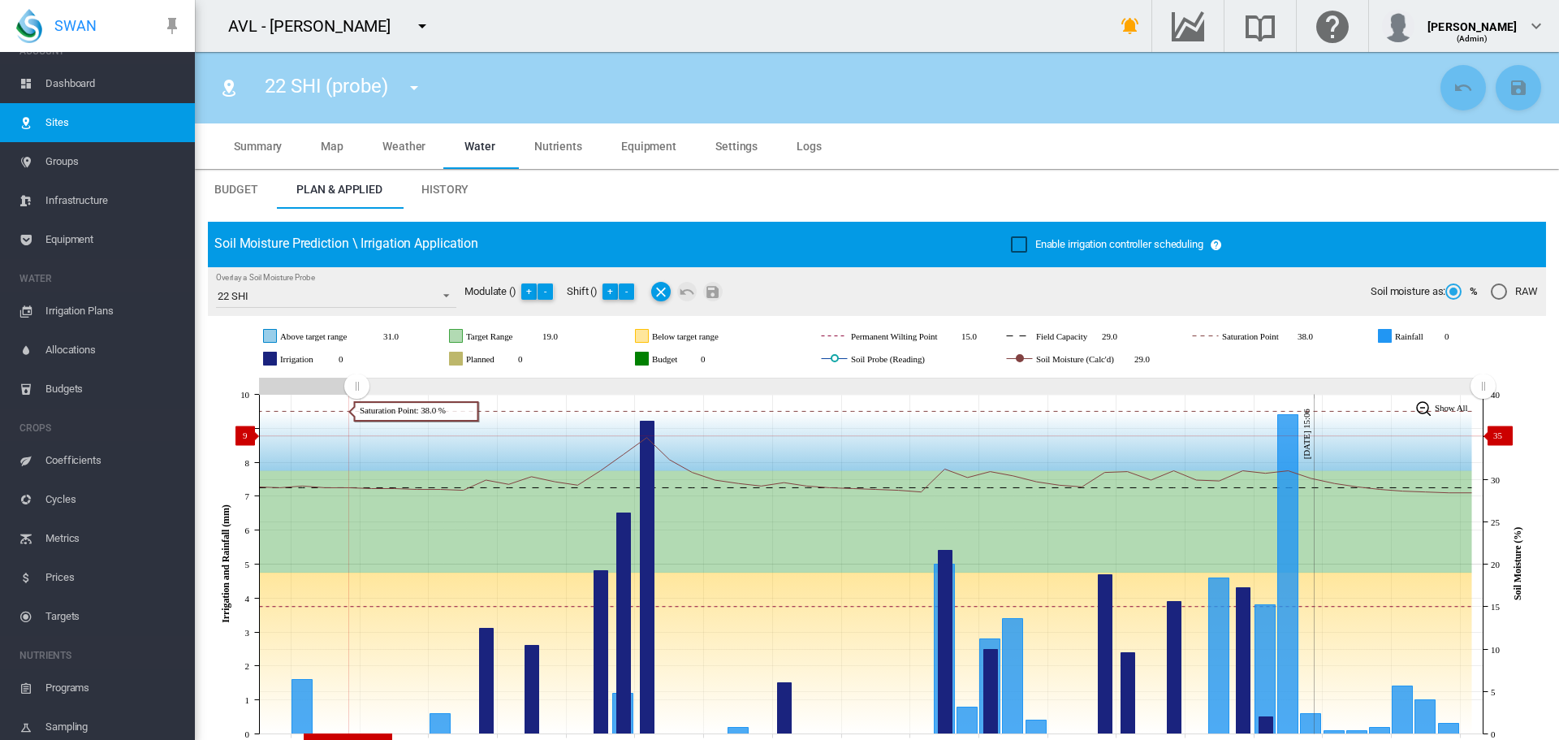
drag, startPoint x: 1186, startPoint y: 387, endPoint x: 364, endPoint y: 434, distance: 823.0
click at [356, 435] on icon "JavaScript chart by amCharts 3.21.15 Jul 29 Aug 01 Aug 04 Aug 07 Aug 10 Aug 13 …" at bounding box center [871, 564] width 1326 height 381
click at [415, 88] on md-icon "icon-menu-down" at bounding box center [413, 87] width 19 height 19
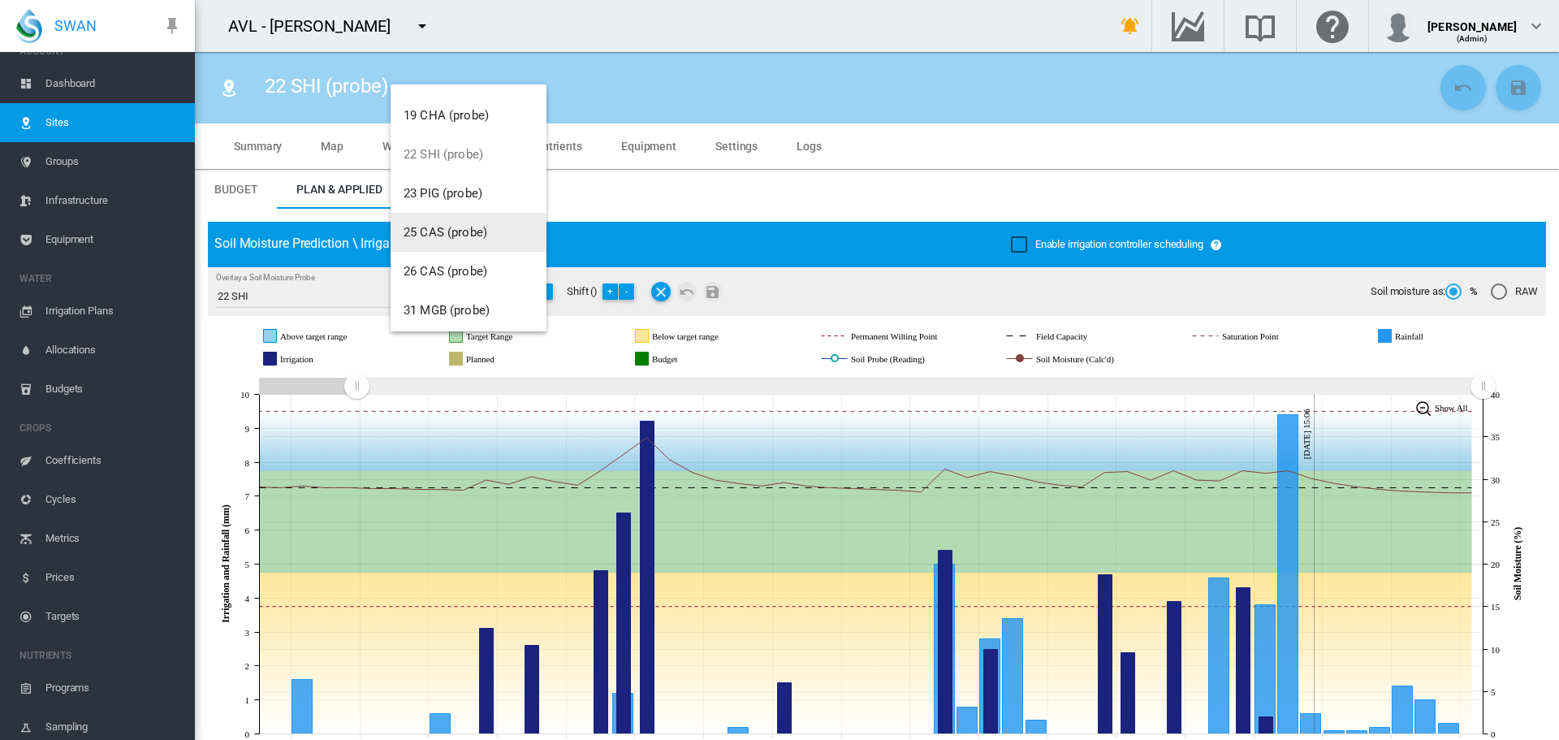
scroll to position [162, 0]
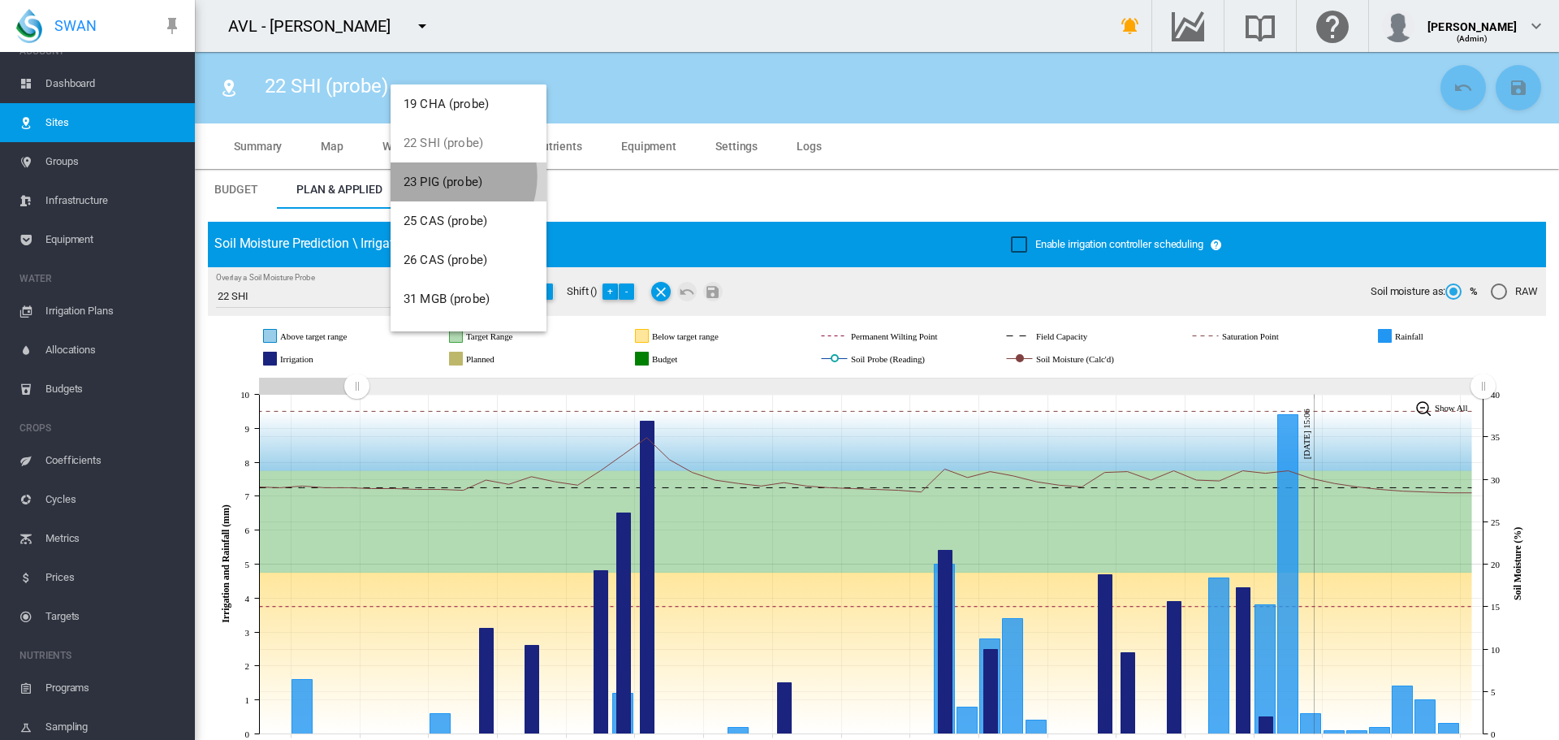
click at [444, 176] on span "23 PIG (probe)" at bounding box center [443, 182] width 79 height 15
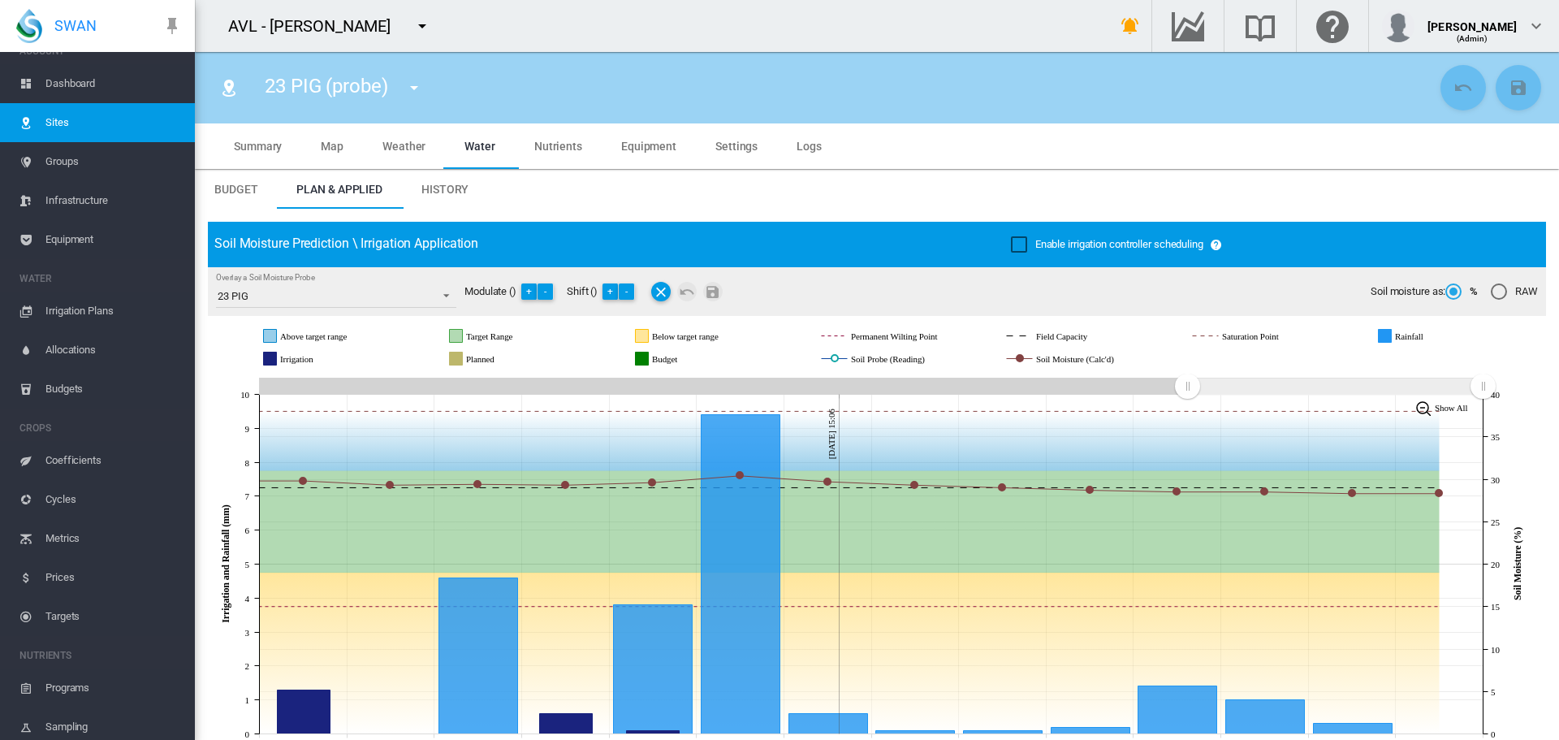
click at [417, 90] on md-icon "icon-menu-down" at bounding box center [413, 87] width 19 height 19
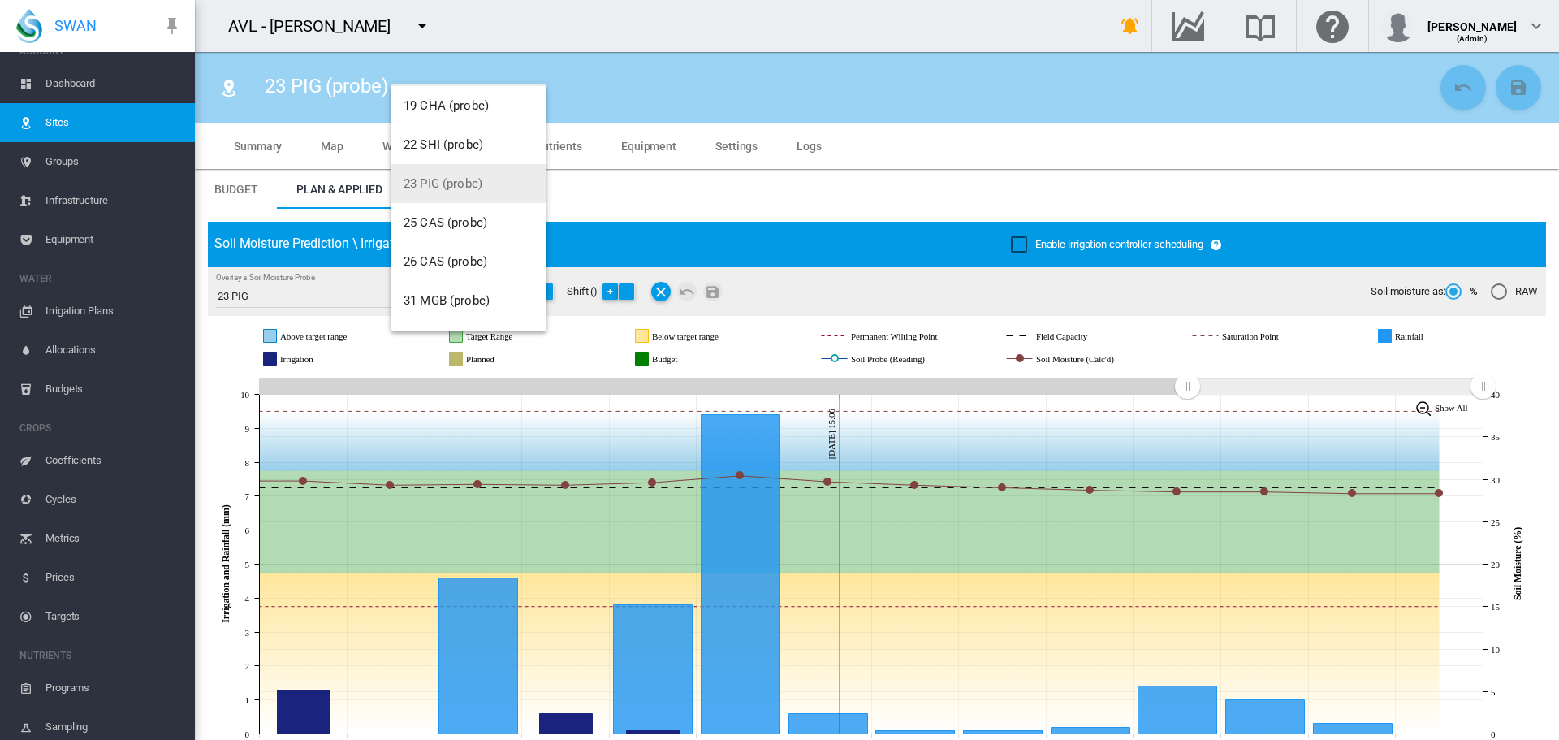
scroll to position [162, 0]
click at [435, 229] on button "25 CAS (probe)" at bounding box center [469, 220] width 156 height 39
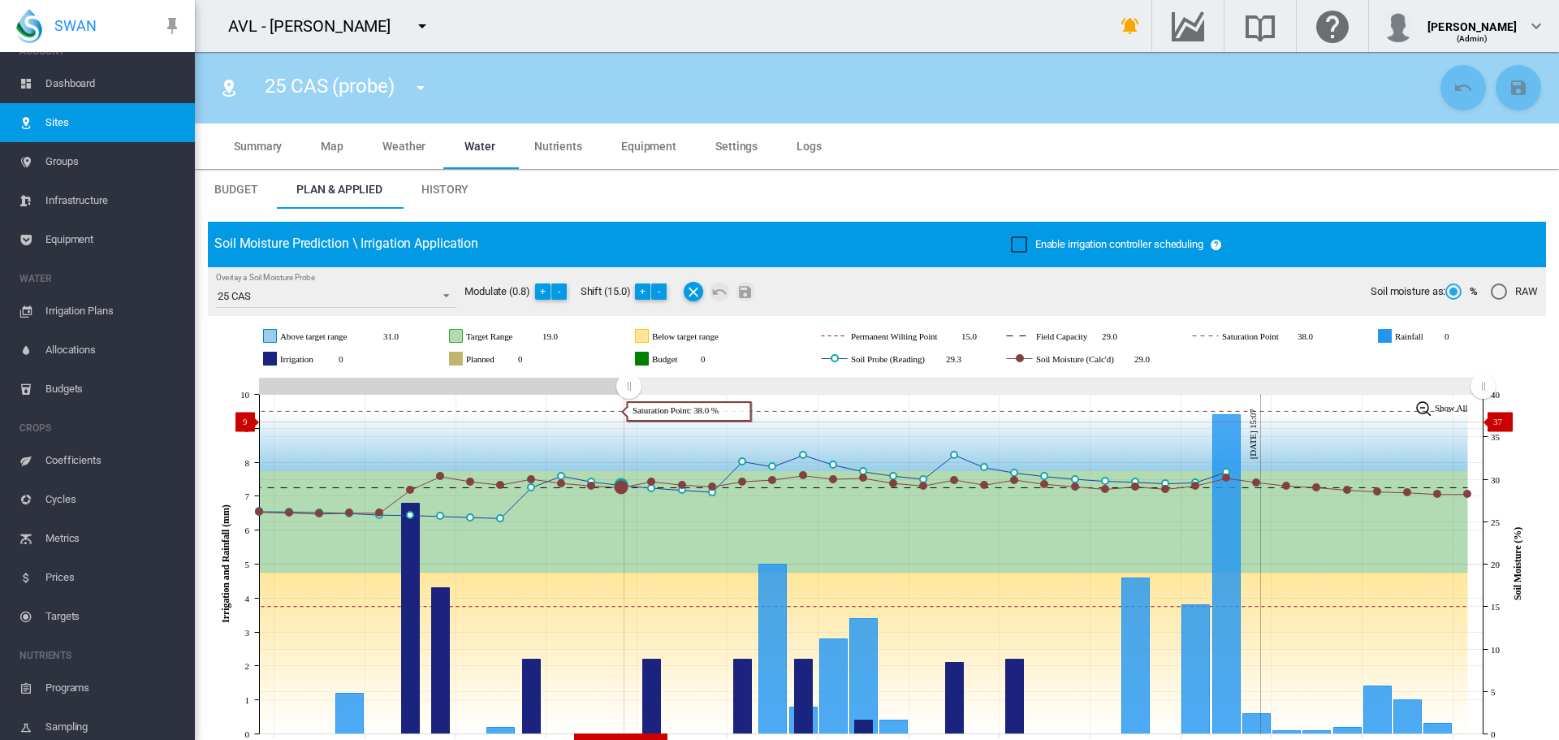
drag, startPoint x: 1186, startPoint y: 384, endPoint x: 628, endPoint y: 421, distance: 559.1
click at [628, 421] on icon "JavaScript chart by amCharts 3.21.15 Aug 10 Aug 13 Aug 16 Aug 19 Aug 22 Aug 25 …" at bounding box center [871, 564] width 1326 height 381
click at [421, 90] on md-icon "icon-menu-down" at bounding box center [420, 87] width 19 height 19
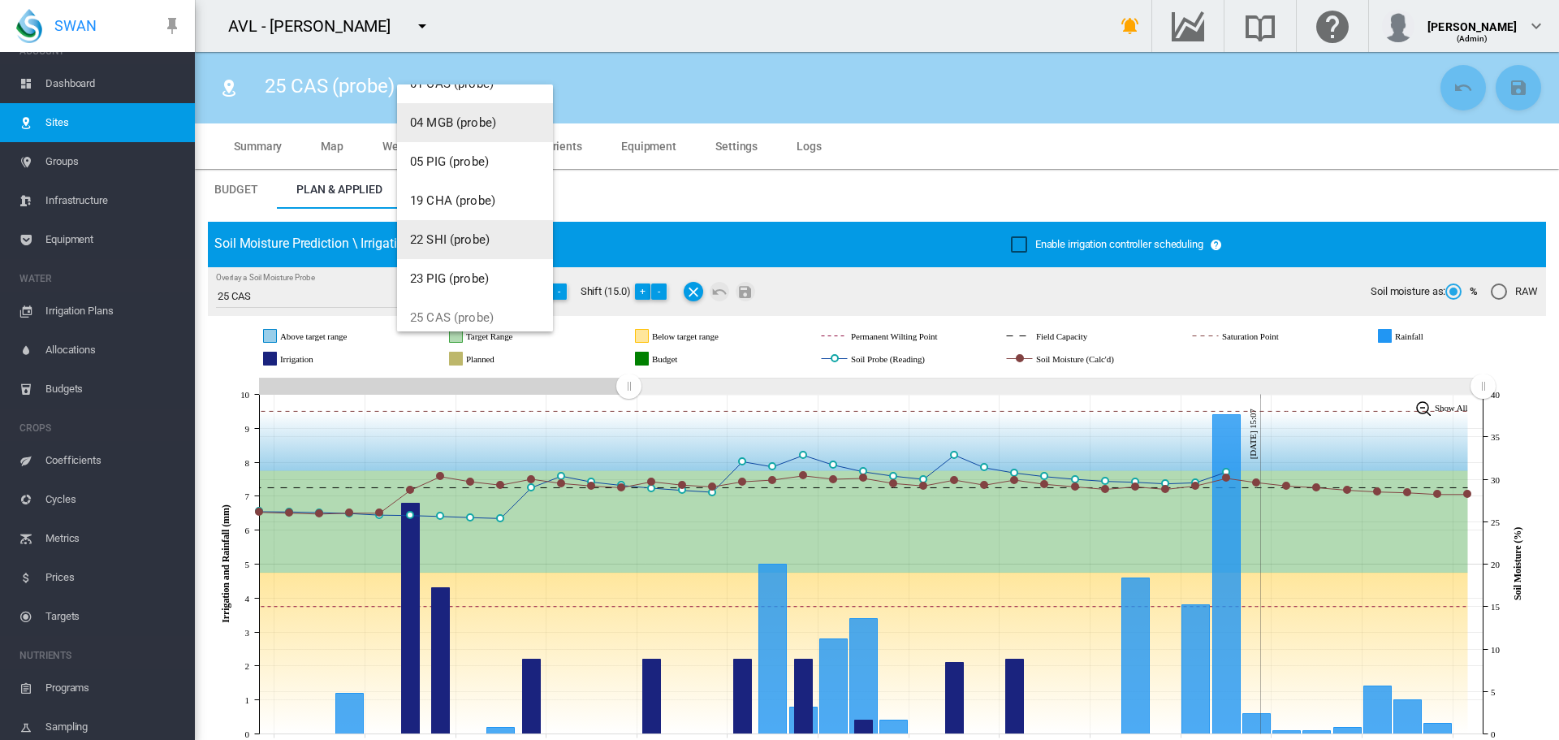
scroll to position [244, 0]
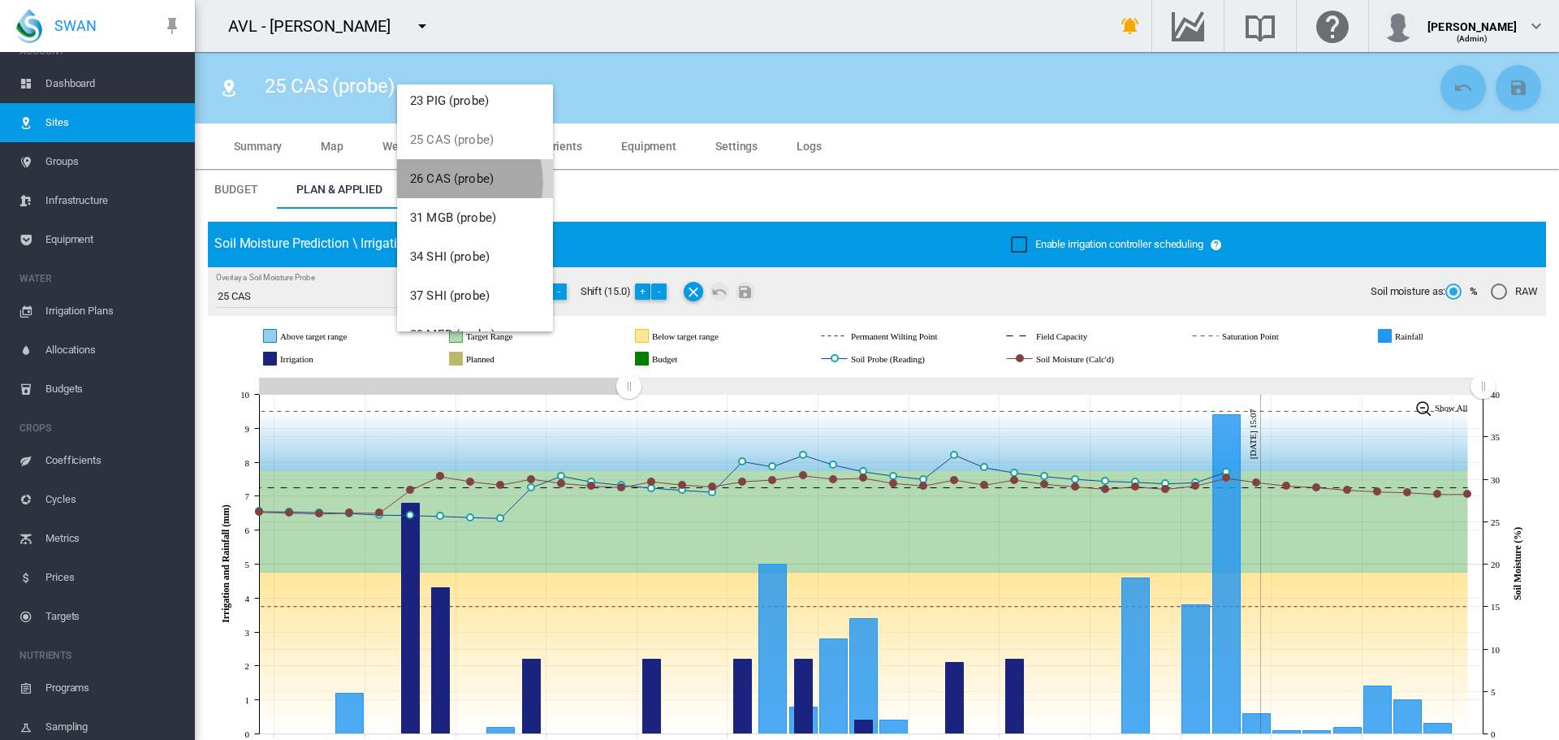
click at [436, 183] on span "26 CAS (probe)" at bounding box center [452, 178] width 84 height 15
